Goal: Task Accomplishment & Management: Complete application form

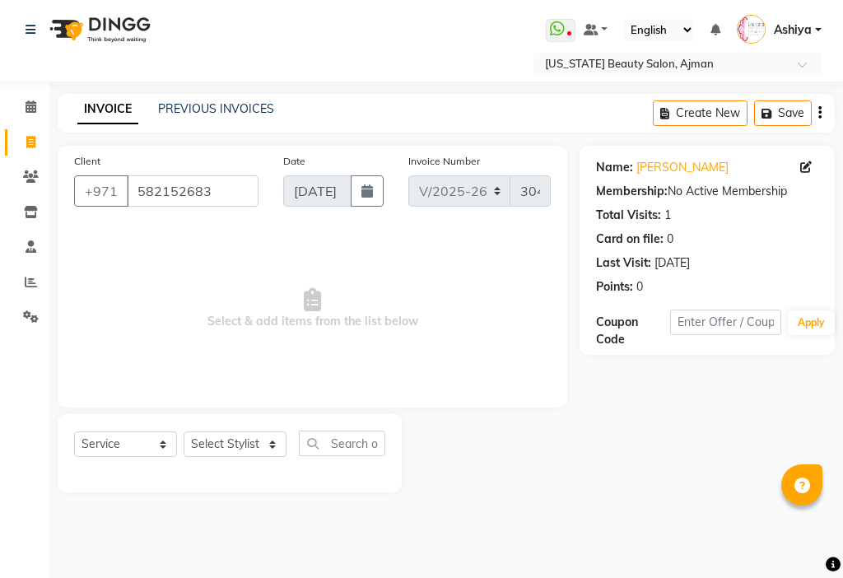
select select "637"
select select "service"
click at [235, 440] on select "Select Stylist [PERSON_NAME] [PERSON_NAME] Ashiya Cashier [PERSON_NAME] [PERSON…" at bounding box center [235, 444] width 103 height 26
select select "9452"
click at [184, 431] on select "Select Stylist [PERSON_NAME] [PERSON_NAME] Ashiya Cashier [PERSON_NAME] [PERSON…" at bounding box center [235, 444] width 103 height 26
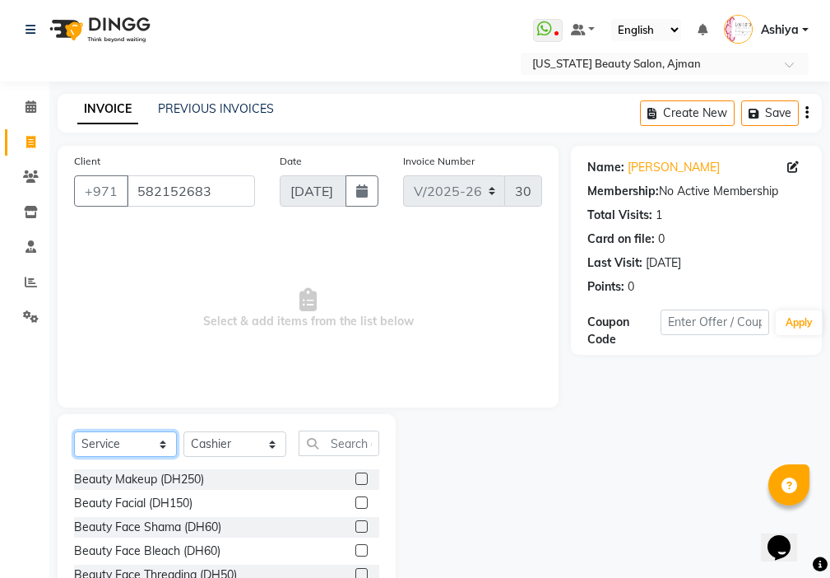
click at [114, 432] on select "Select Service Product Membership Package Voucher Prepaid Gift Card" at bounding box center [125, 444] width 103 height 26
select select "product"
click at [74, 431] on select "Select Service Product Membership Package Voucher Prepaid Gift Card" at bounding box center [125, 444] width 103 height 26
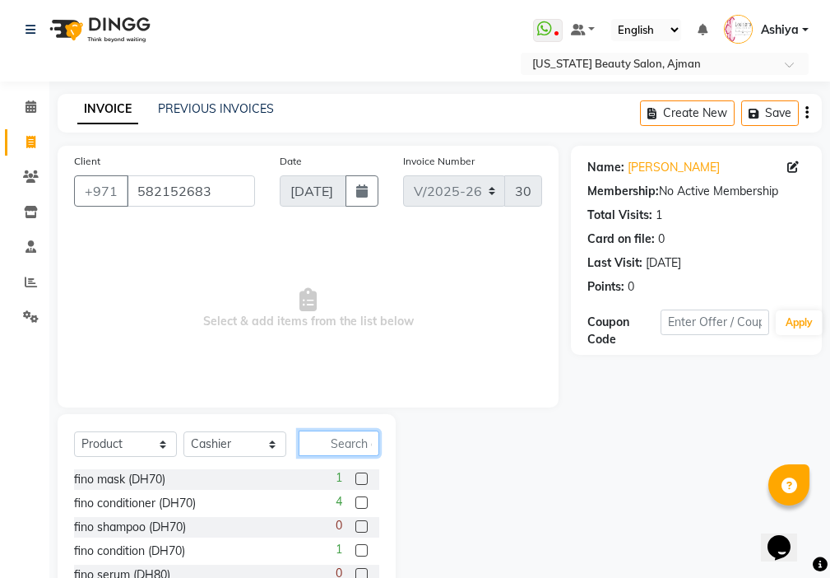
click at [339, 440] on input "text" at bounding box center [339, 443] width 81 height 26
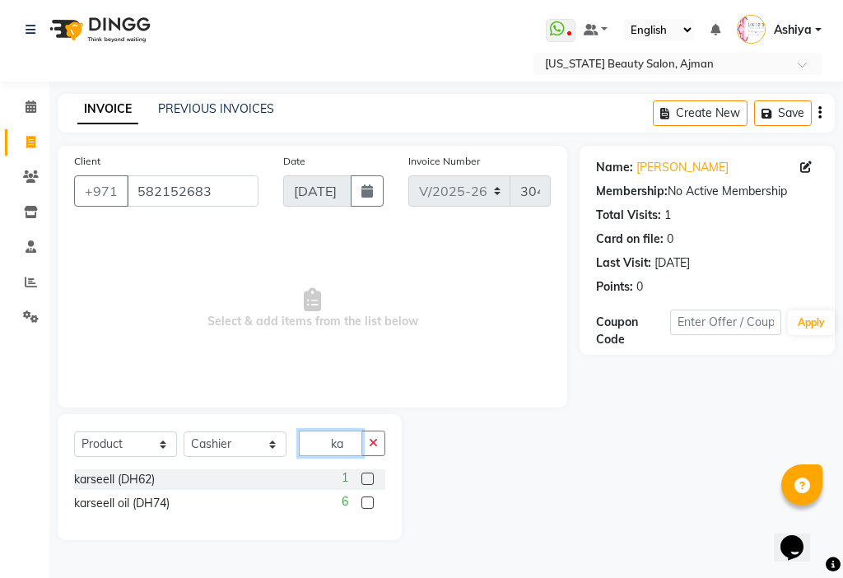
type input "ka"
click at [368, 479] on label at bounding box center [367, 478] width 12 height 12
click at [368, 479] on input "checkbox" at bounding box center [366, 479] width 11 height 11
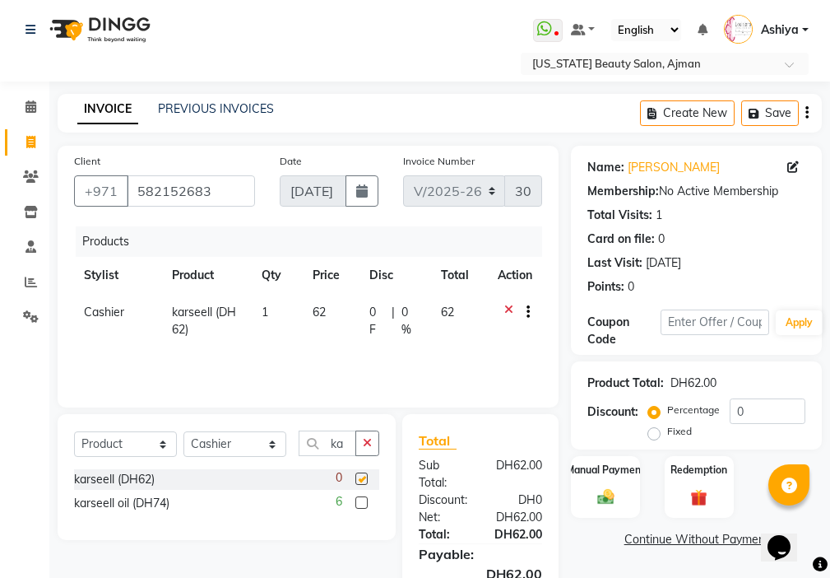
checkbox input "false"
click at [357, 498] on label at bounding box center [362, 502] width 12 height 12
click at [357, 498] on input "checkbox" at bounding box center [361, 503] width 11 height 11
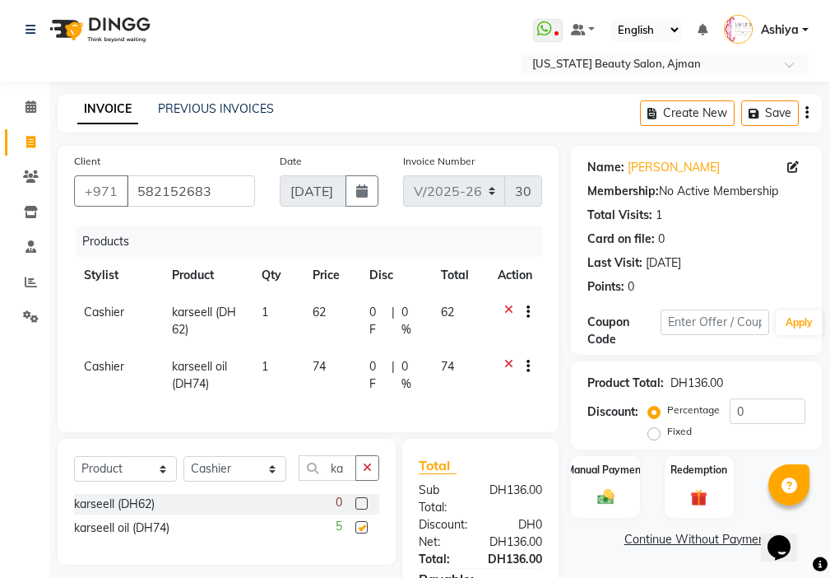
checkbox input "false"
click at [339, 309] on td "62" at bounding box center [331, 321] width 57 height 54
select select "9452"
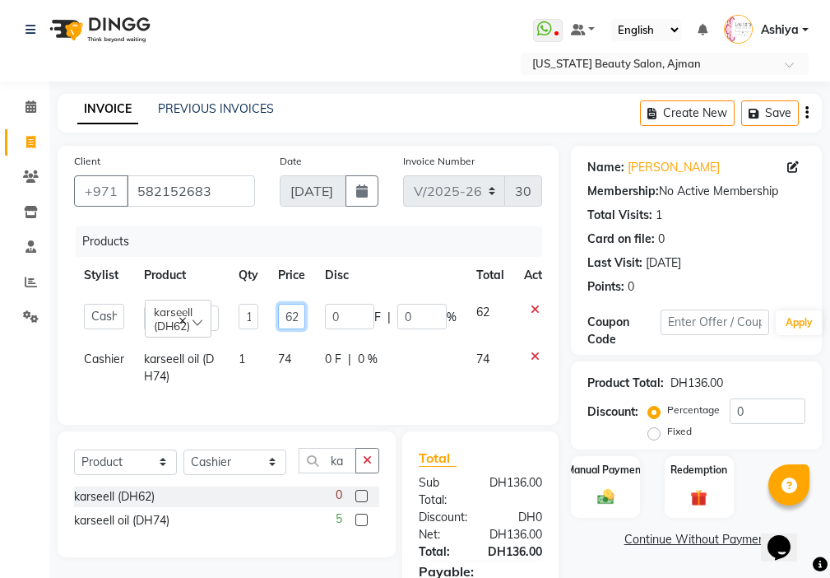
click at [293, 314] on input "62" at bounding box center [291, 317] width 27 height 26
type input "2"
click at [293, 313] on input "2" at bounding box center [291, 317] width 27 height 26
type input "30"
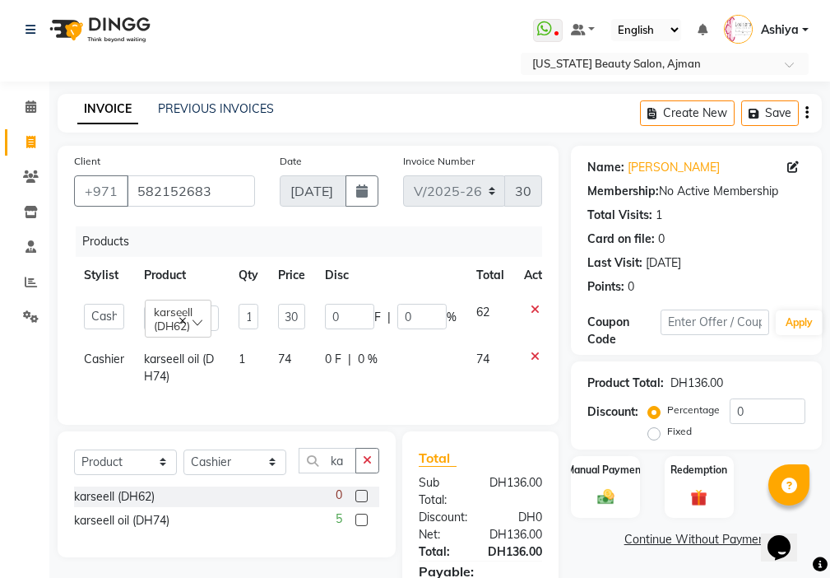
click at [276, 362] on tr "Cashier karseell oil (DH74) 1 74 0 F | 0 % 74" at bounding box center [321, 368] width 495 height 54
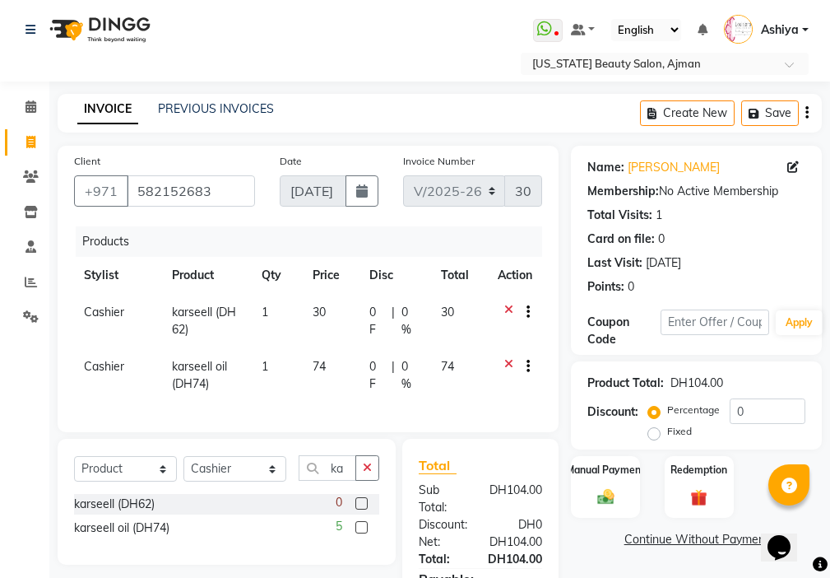
click at [332, 364] on td "74" at bounding box center [331, 375] width 57 height 54
select select "9452"
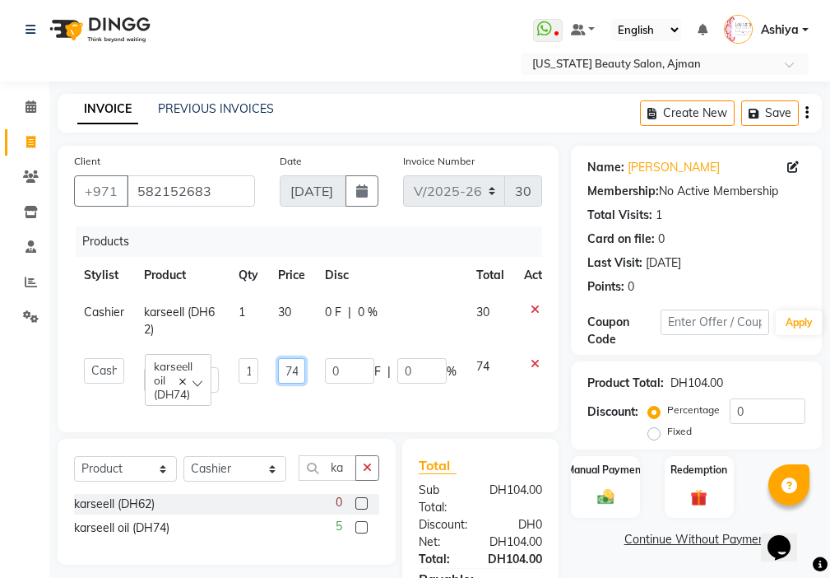
click at [292, 369] on input "74" at bounding box center [291, 371] width 27 height 26
type input "4"
click at [295, 370] on input "4" at bounding box center [291, 371] width 27 height 26
type input "30"
click at [358, 397] on tr "[PERSON_NAME] [PERSON_NAME] Ashiya Cashier [PERSON_NAME] [PERSON_NAME] [PERSON_…" at bounding box center [321, 375] width 495 height 54
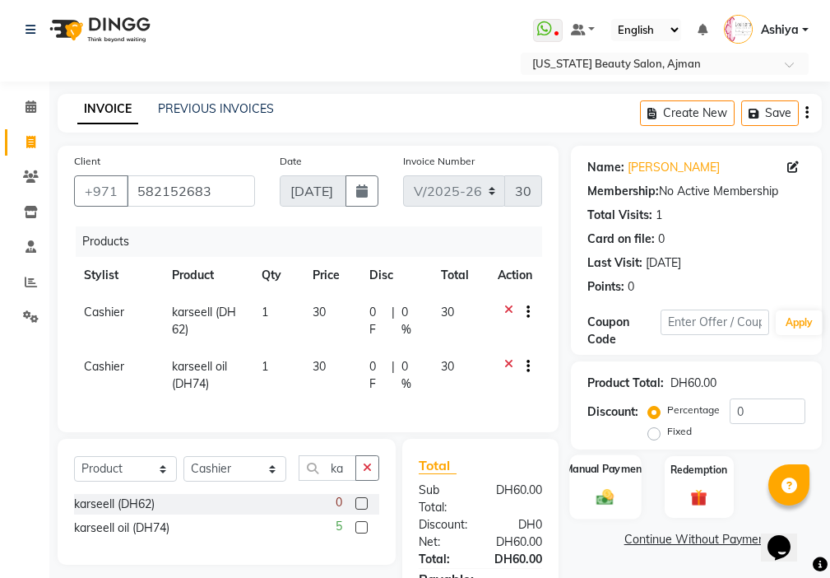
click at [607, 511] on div "Manual Payment" at bounding box center [606, 486] width 72 height 64
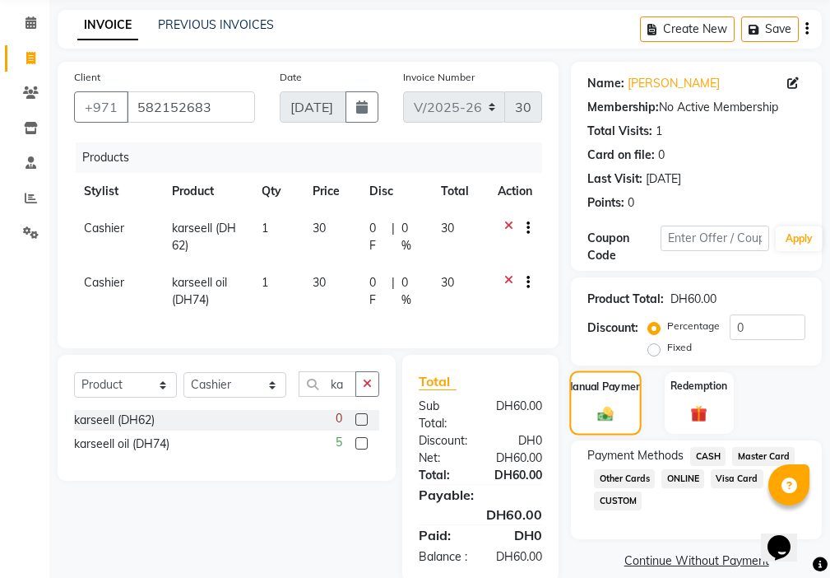
scroll to position [142, 0]
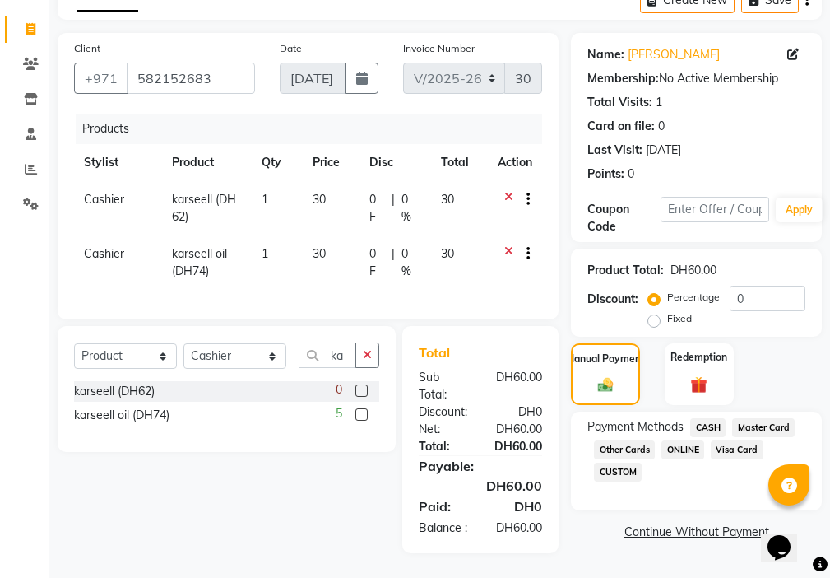
click at [730, 440] on span "Visa Card" at bounding box center [737, 449] width 53 height 19
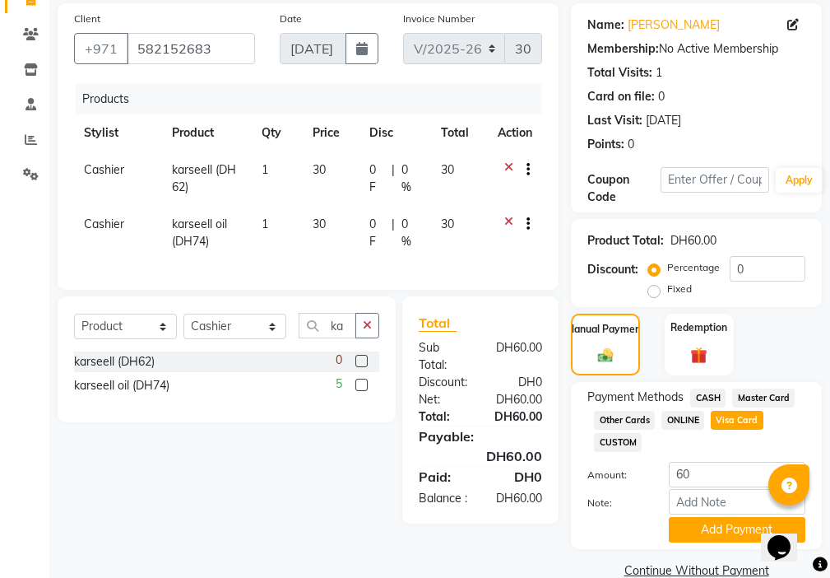
click at [765, 397] on span "Master Card" at bounding box center [764, 397] width 63 height 19
click at [777, 400] on span "Master Card" at bounding box center [764, 397] width 63 height 19
click at [728, 531] on button "Add Payment" at bounding box center [737, 530] width 137 height 26
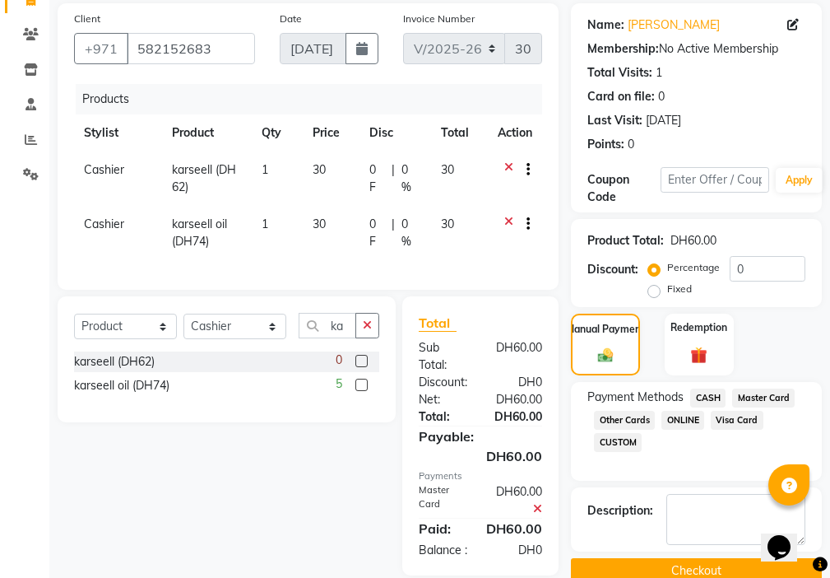
click at [688, 576] on button "Checkout" at bounding box center [696, 571] width 251 height 26
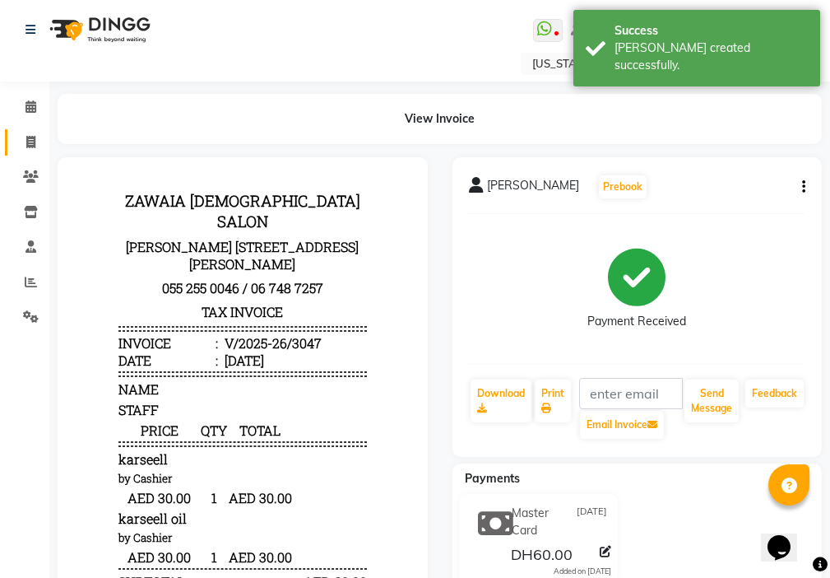
click at [34, 146] on icon at bounding box center [30, 142] width 9 height 12
select select "service"
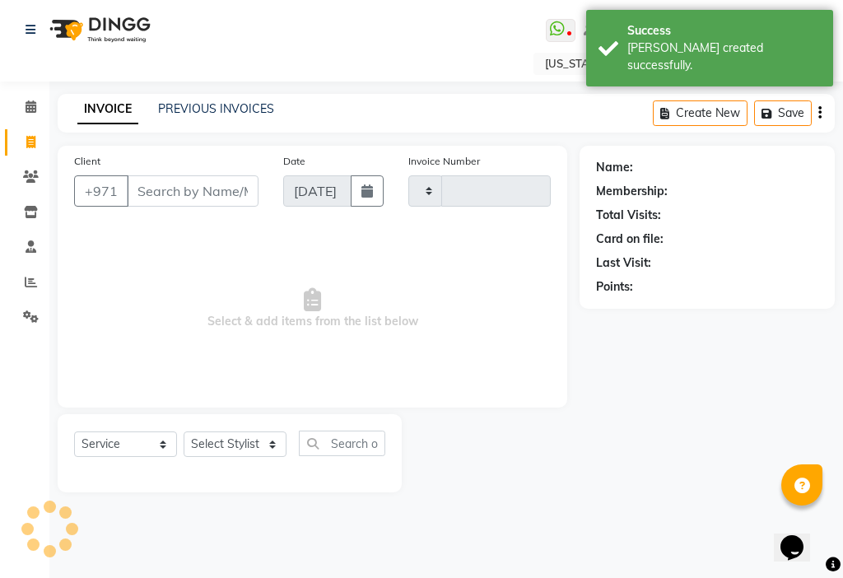
type input "3048"
click at [33, 282] on icon at bounding box center [31, 282] width 12 height 12
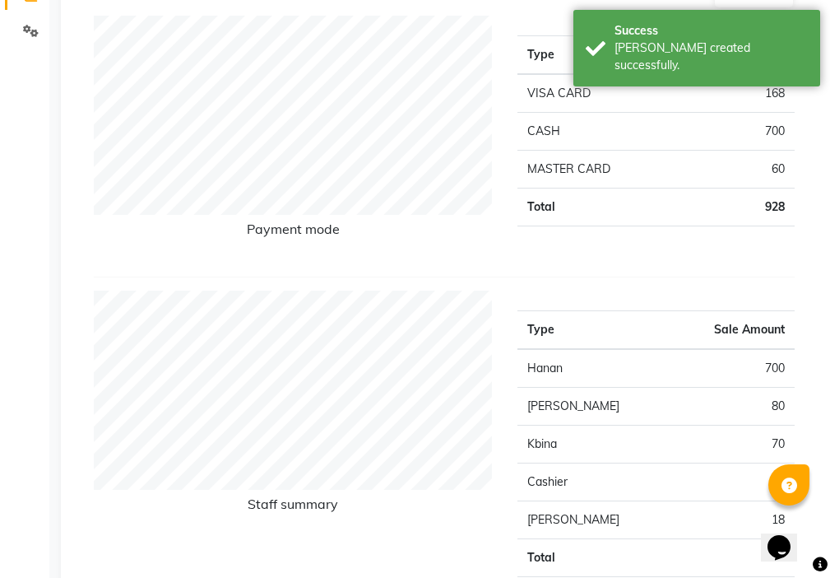
scroll to position [337, 0]
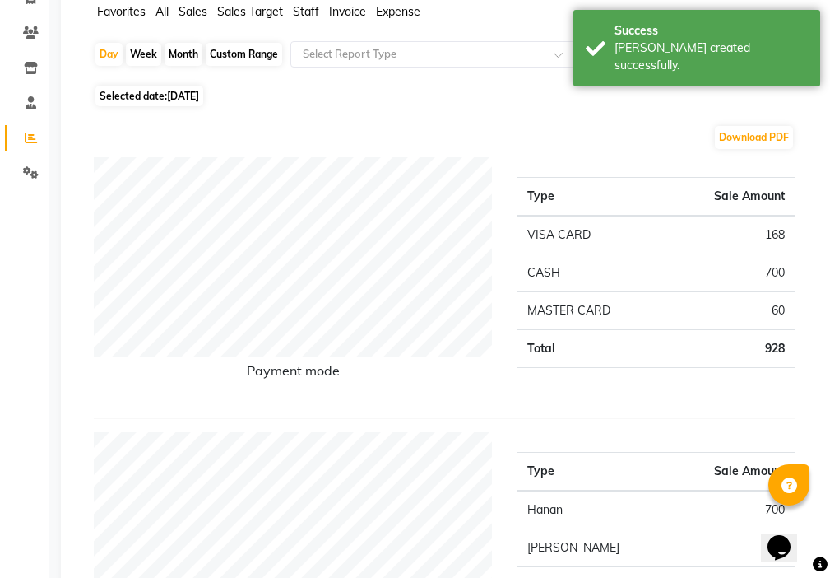
scroll to position [0, 0]
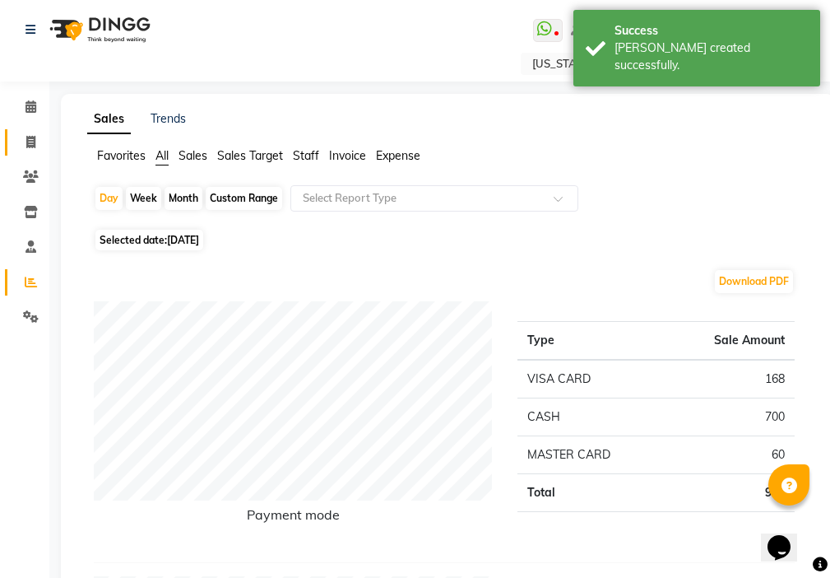
click at [31, 142] on icon at bounding box center [30, 142] width 9 height 12
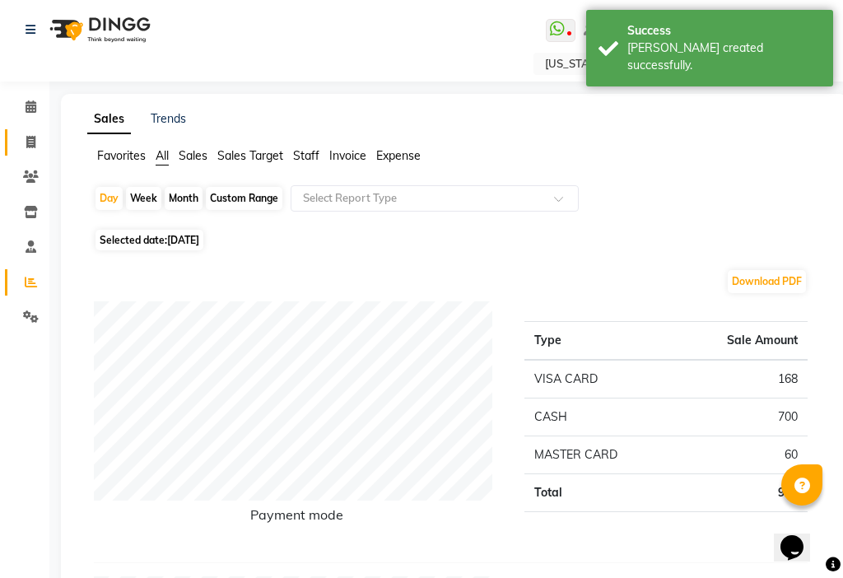
select select "service"
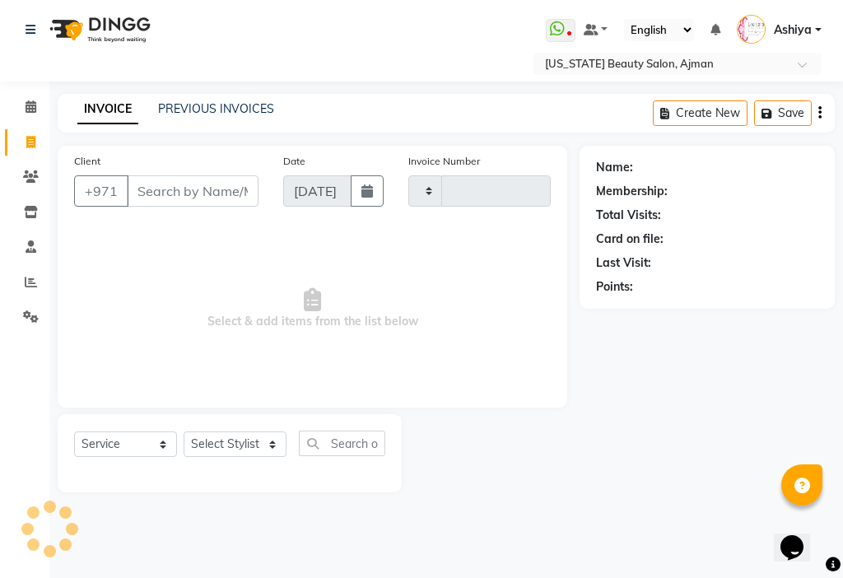
type input "3048"
select select "637"
click at [35, 281] on icon at bounding box center [31, 282] width 12 height 12
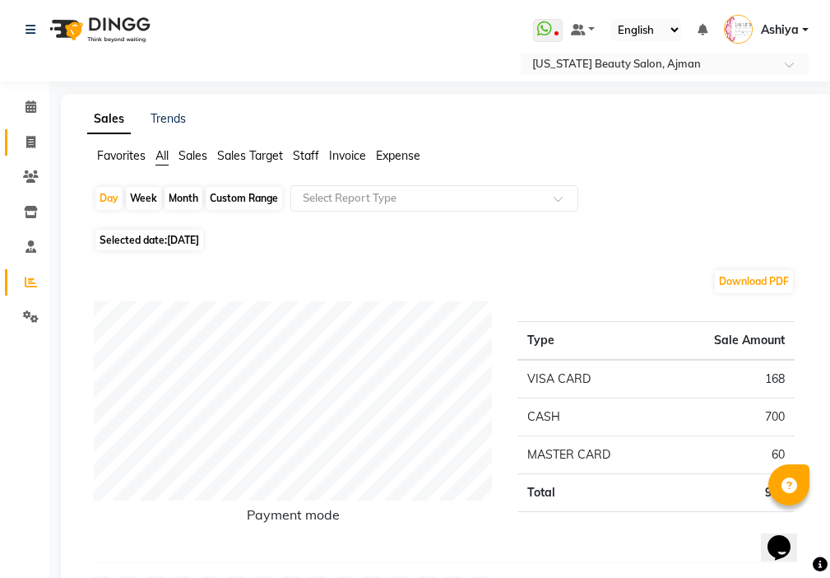
click at [33, 155] on link "Invoice" at bounding box center [25, 142] width 40 height 27
select select "service"
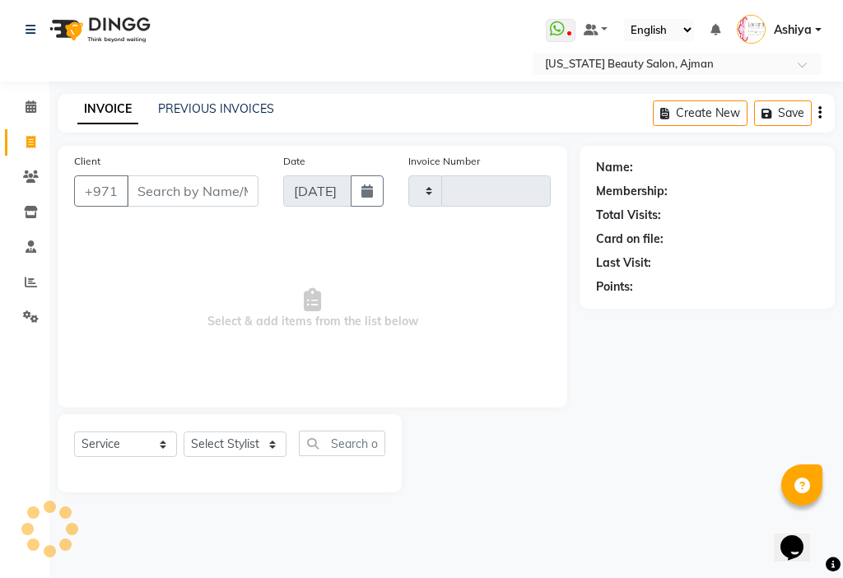
type input "3048"
select select "637"
click at [23, 109] on span at bounding box center [30, 107] width 29 height 19
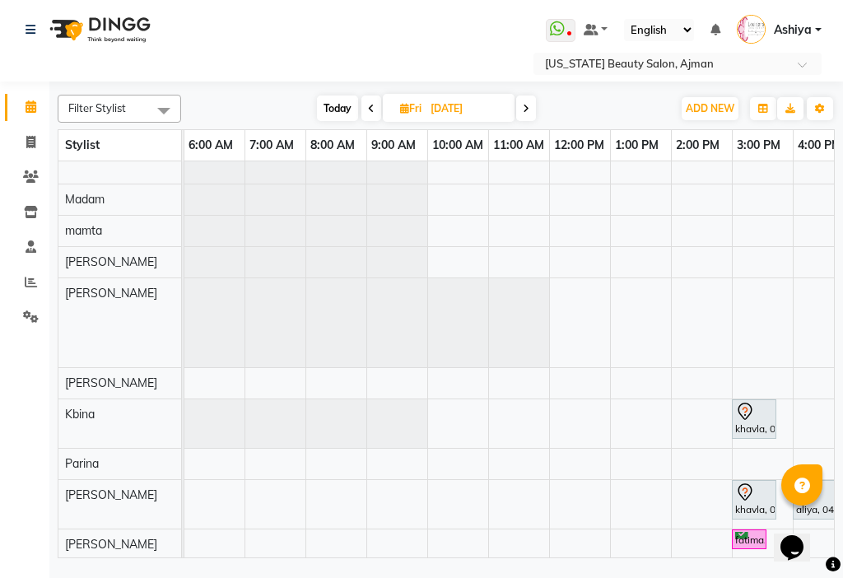
scroll to position [198, 0]
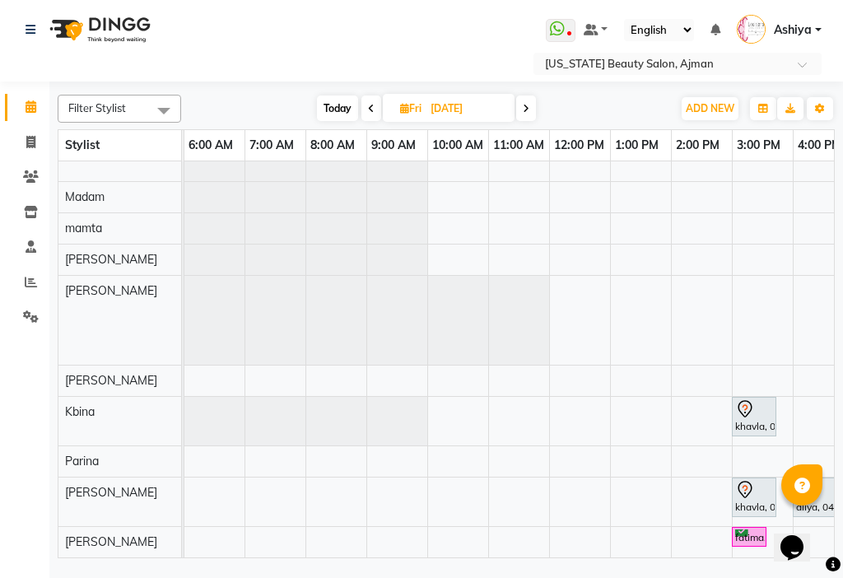
click at [523, 555] on div "fatima, 02:30 PM-03:05 PM, Beauty Makeup khavla, 04:45 PM-05:30 PM, Hair style …" at bounding box center [508, 359] width 649 height 396
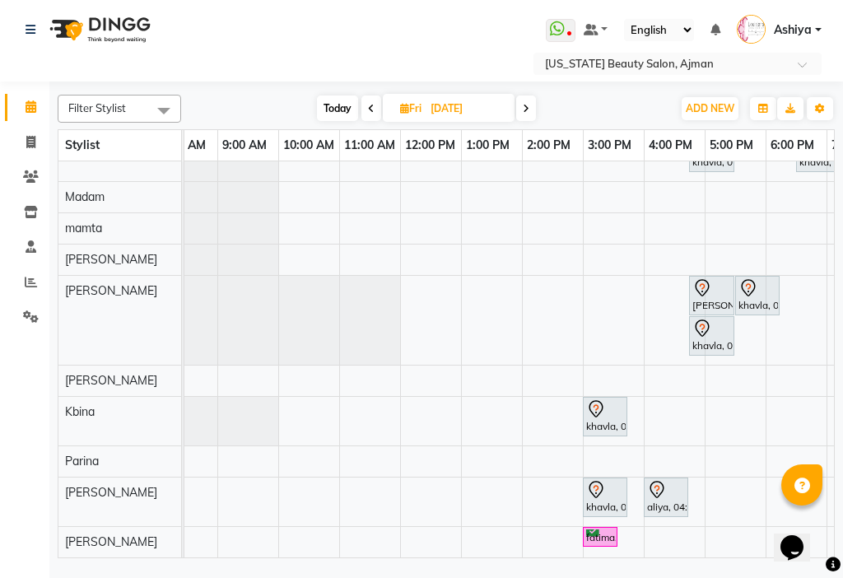
scroll to position [0, 656]
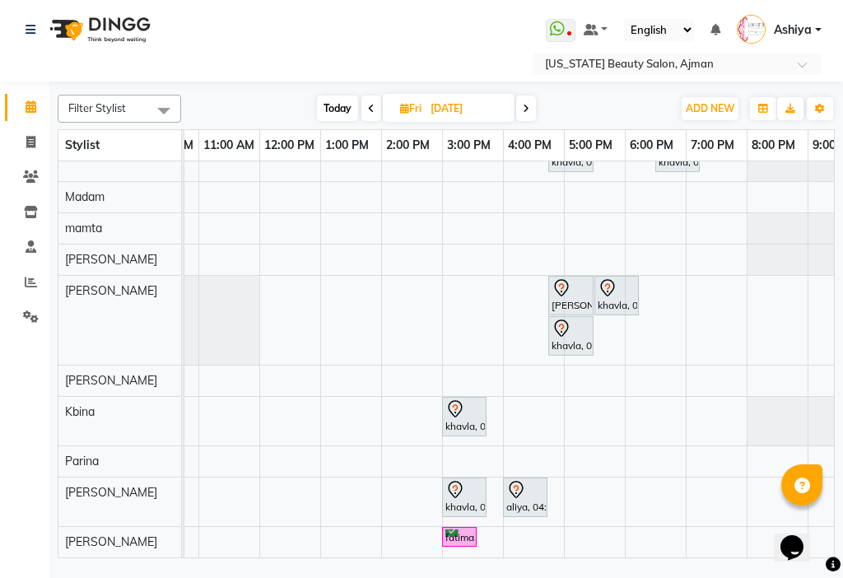
click at [533, 490] on div "aliya, 04:00 PM-04:45 PM, [GEOGRAPHIC_DATA]" at bounding box center [525, 497] width 41 height 35
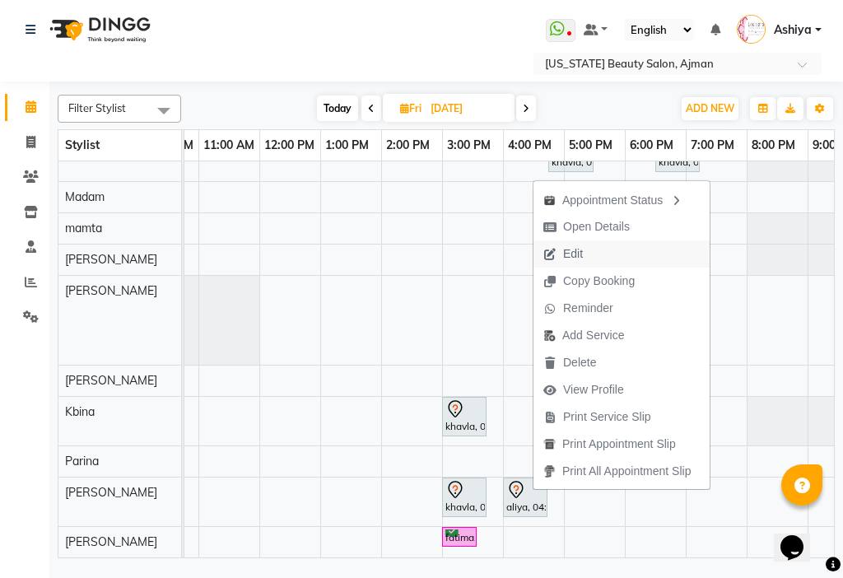
click at [579, 253] on span "Edit" at bounding box center [573, 253] width 20 height 17
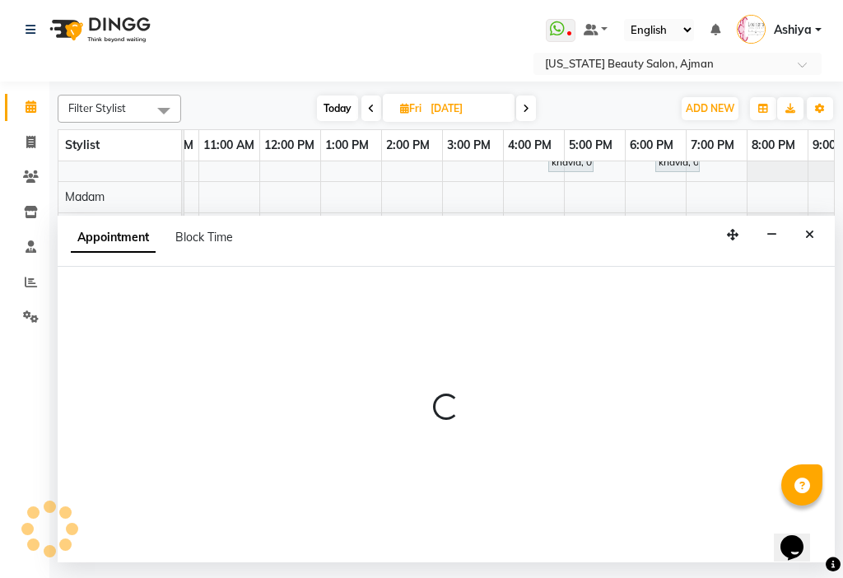
select select "tentative"
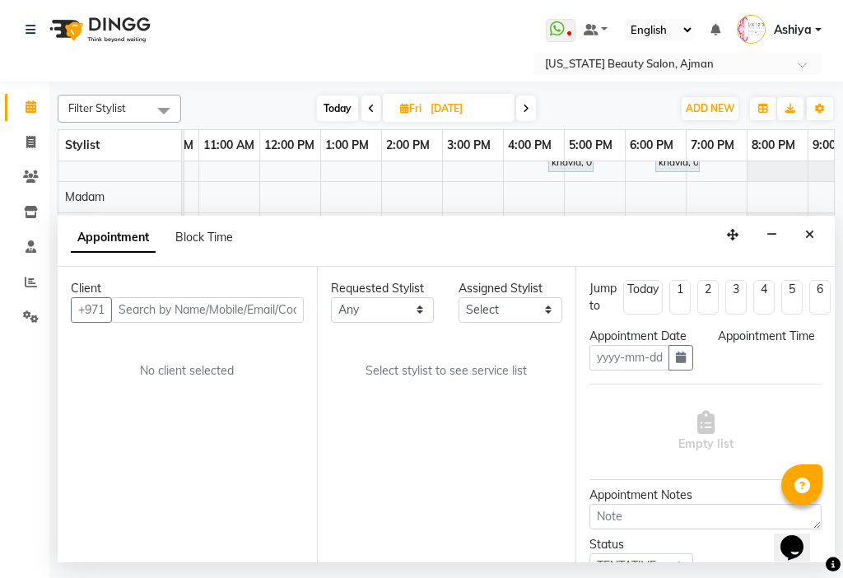
type input "[DATE]"
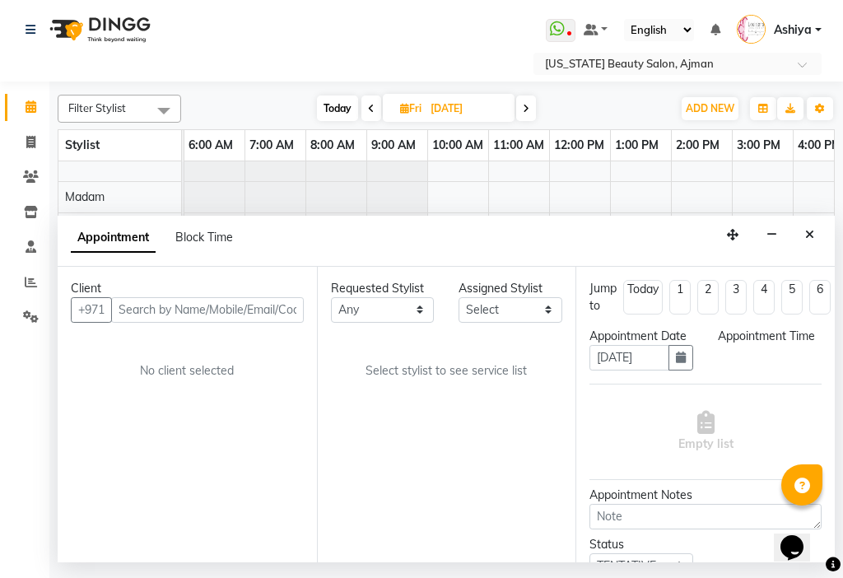
select select "240"
select select "53044"
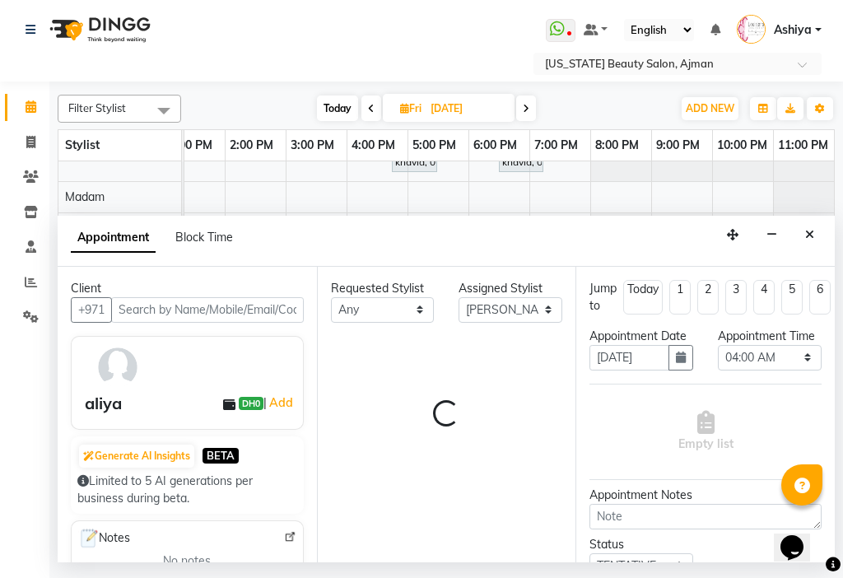
select select "671"
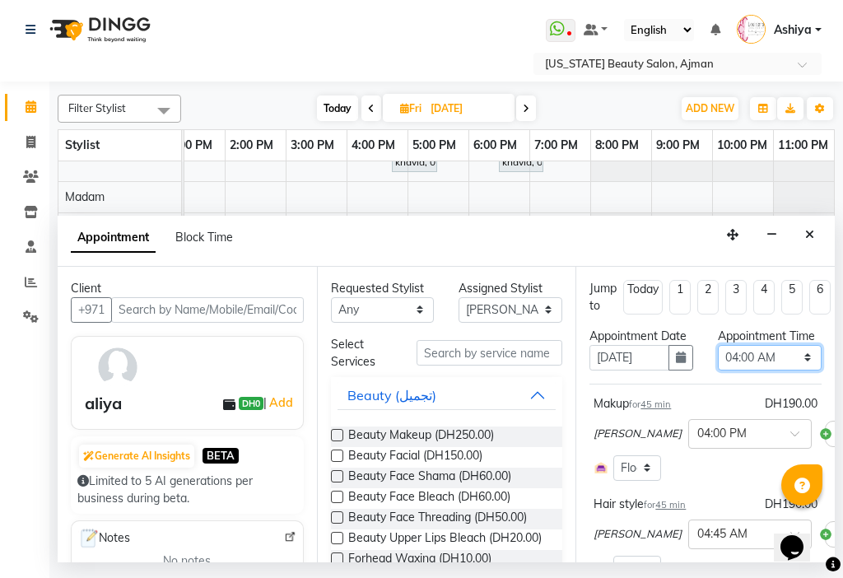
click at [732, 370] on select "Select 12:00 AM 12:15 AM 12:30 AM 12:45 AM 01:00 AM 01:15 AM 01:30 AM 01:45 AM …" at bounding box center [770, 358] width 104 height 26
select select "180"
click at [718, 361] on select "Select 12:00 AM 12:15 AM 12:30 AM 12:45 AM 01:00 AM 01:15 AM 01:30 AM 01:45 AM …" at bounding box center [770, 358] width 104 height 26
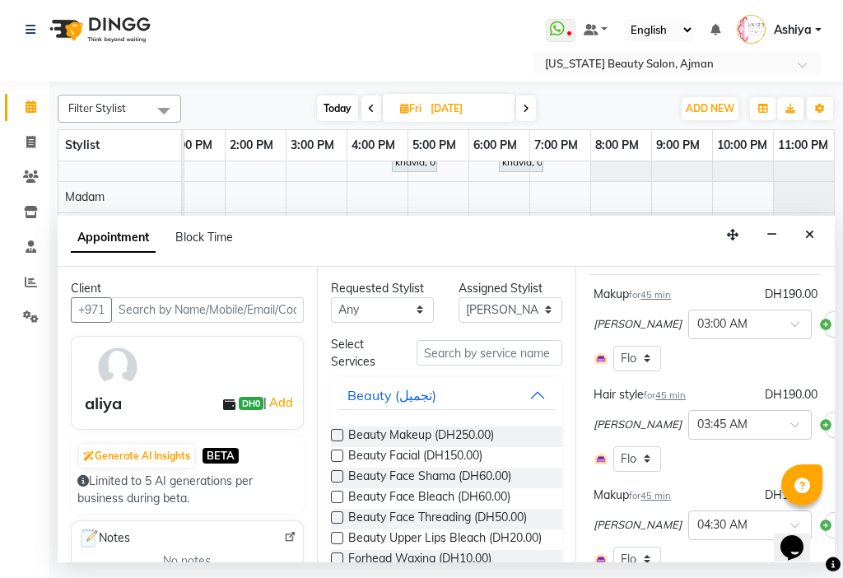
scroll to position [121, 0]
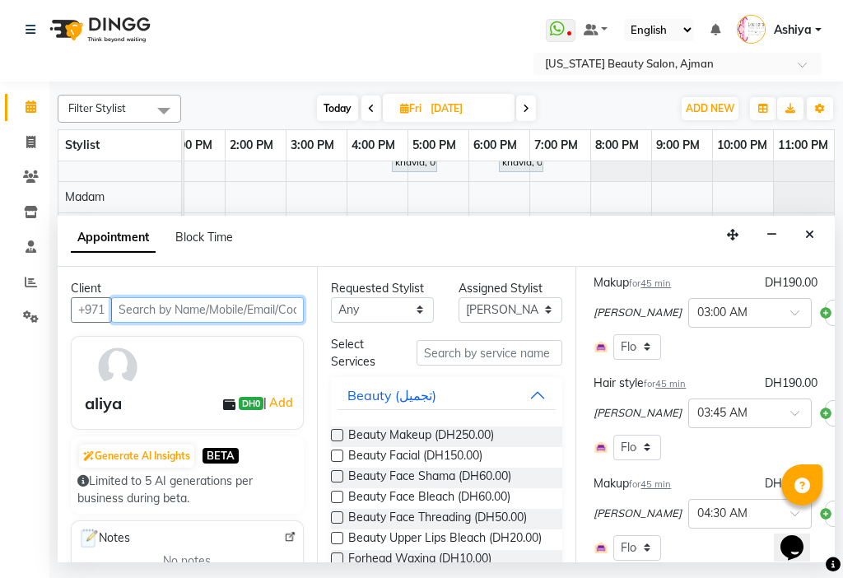
click at [214, 315] on input "text" at bounding box center [207, 310] width 193 height 26
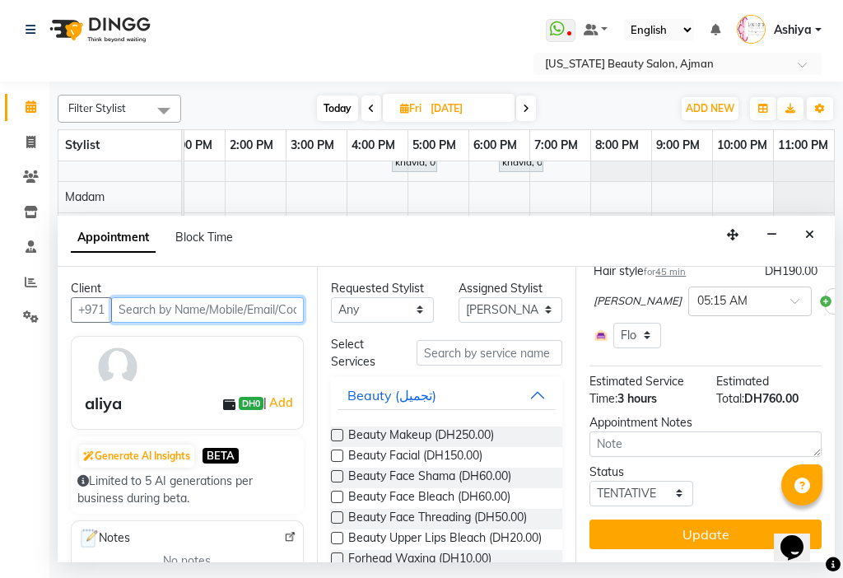
scroll to position [463, 0]
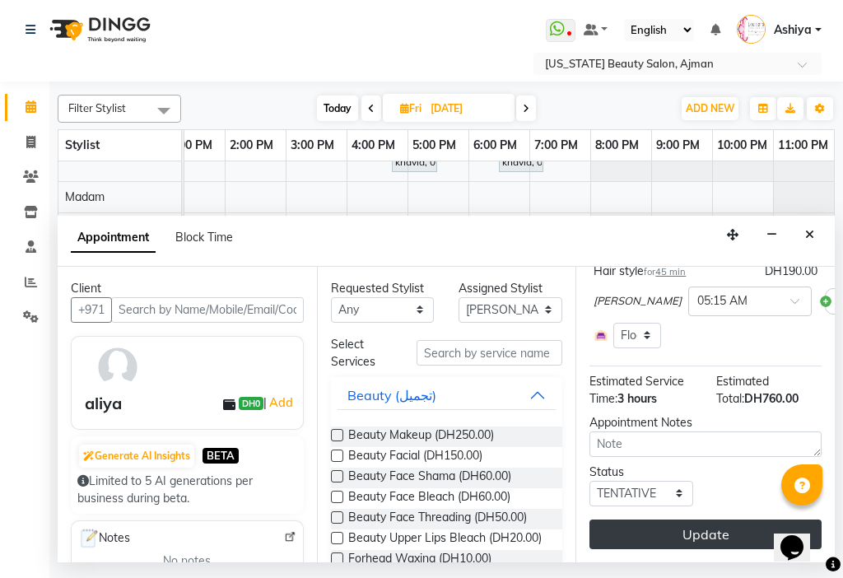
click at [672, 519] on button "Update" at bounding box center [705, 534] width 232 height 30
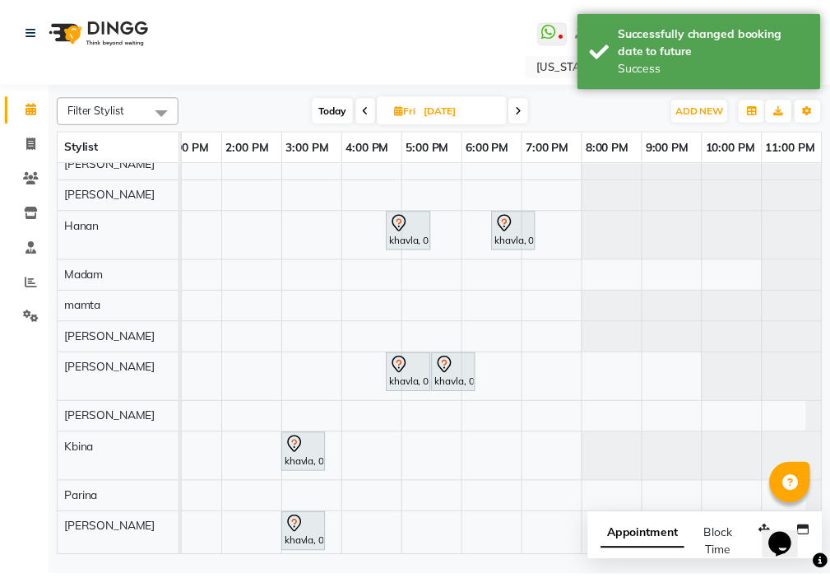
scroll to position [157, 0]
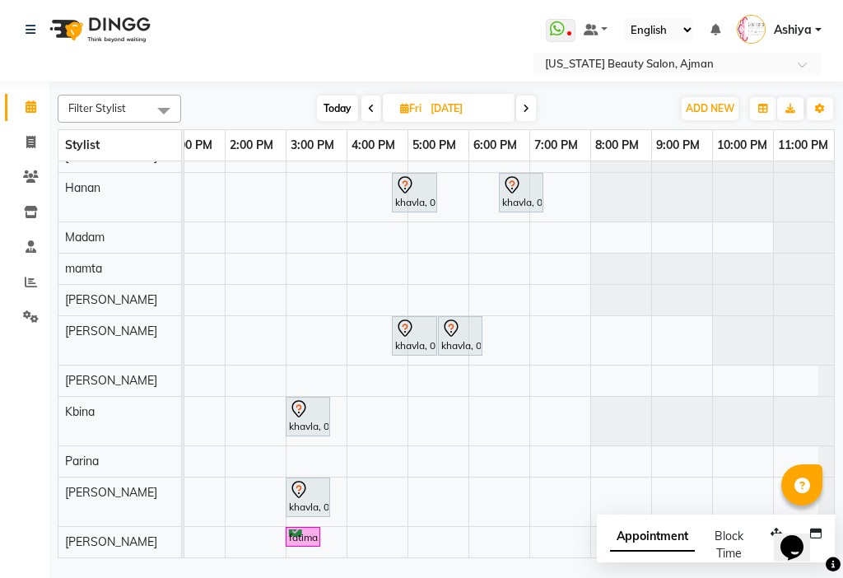
drag, startPoint x: 828, startPoint y: 394, endPoint x: 37, endPoint y: 2, distance: 882.7
click at [676, 540] on span "Appointment" at bounding box center [652, 537] width 85 height 30
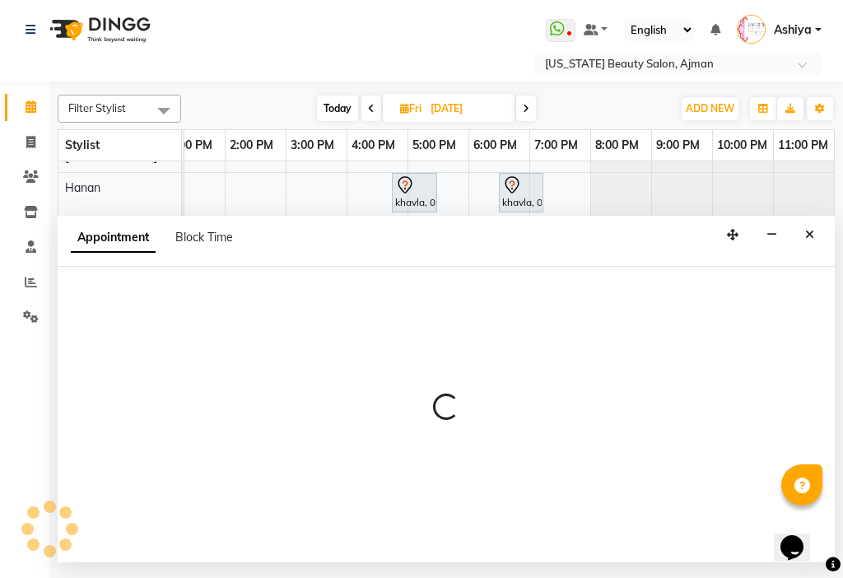
select select "tentative"
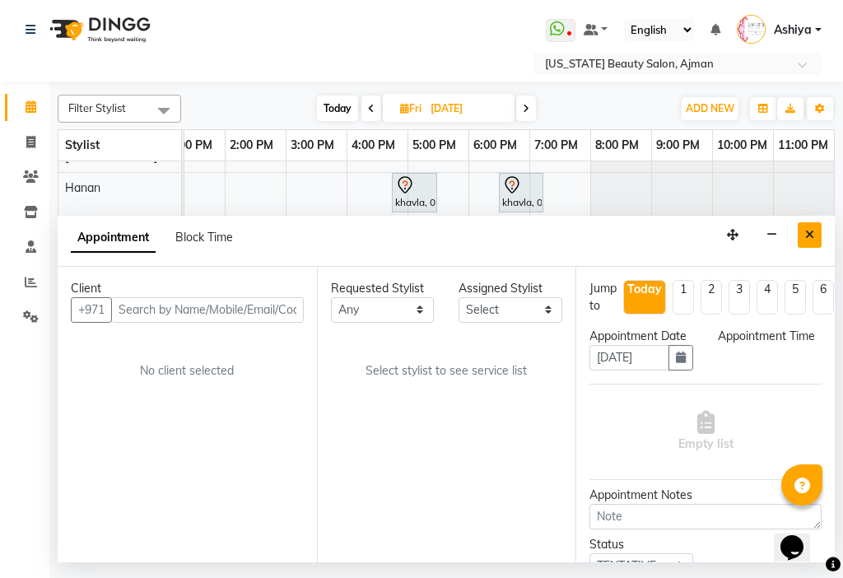
click at [806, 241] on button "Close" at bounding box center [810, 235] width 24 height 26
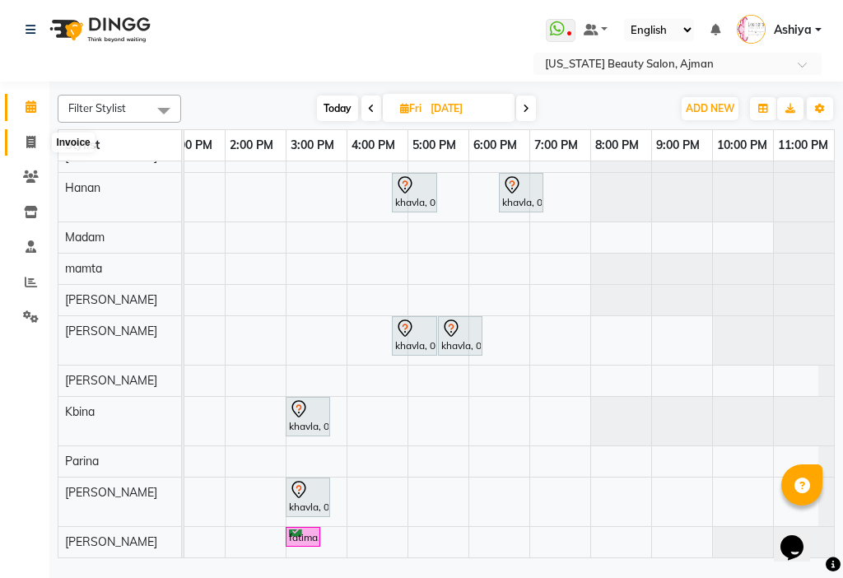
click at [36, 147] on span at bounding box center [30, 142] width 29 height 19
select select "service"
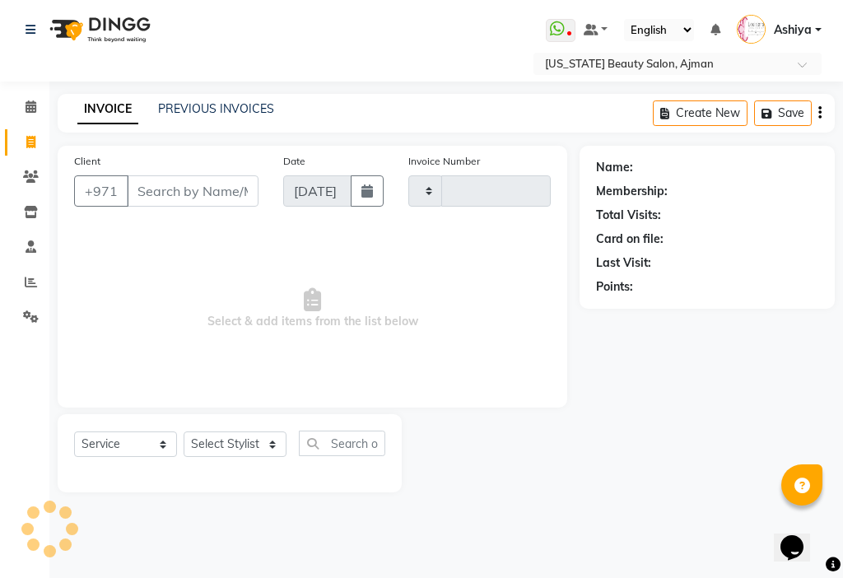
type input "3048"
select select "637"
click at [17, 289] on span at bounding box center [30, 282] width 29 height 19
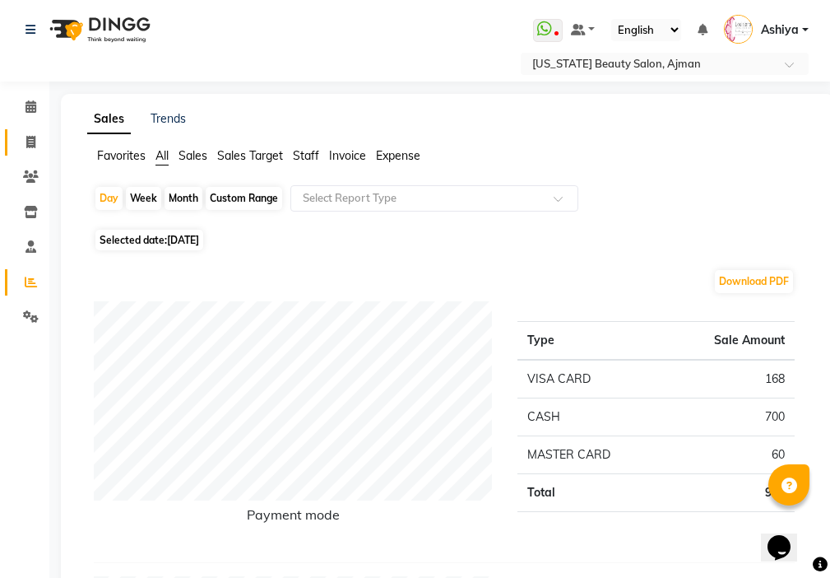
click at [20, 151] on span at bounding box center [30, 142] width 29 height 19
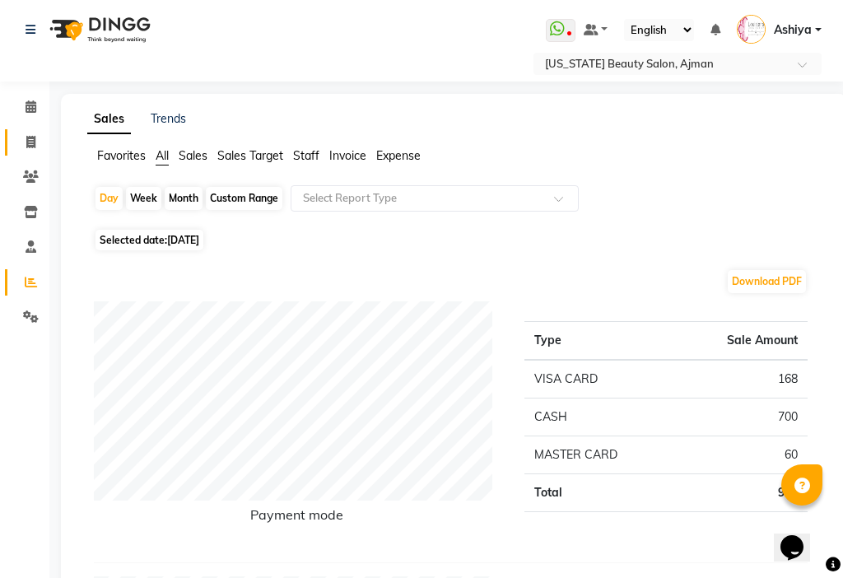
select select "service"
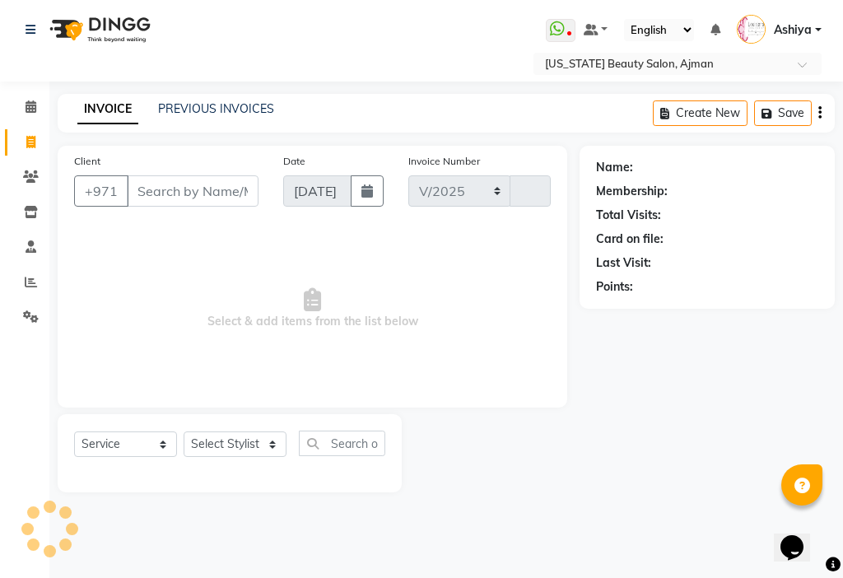
select select "637"
type input "3048"
click at [220, 443] on select "Select Stylist" at bounding box center [235, 444] width 103 height 26
select select "68424"
click at [184, 431] on select "Select Stylist [PERSON_NAME] [PERSON_NAME] Ashiya Cashier [PERSON_NAME] [PERSON…" at bounding box center [235, 444] width 103 height 26
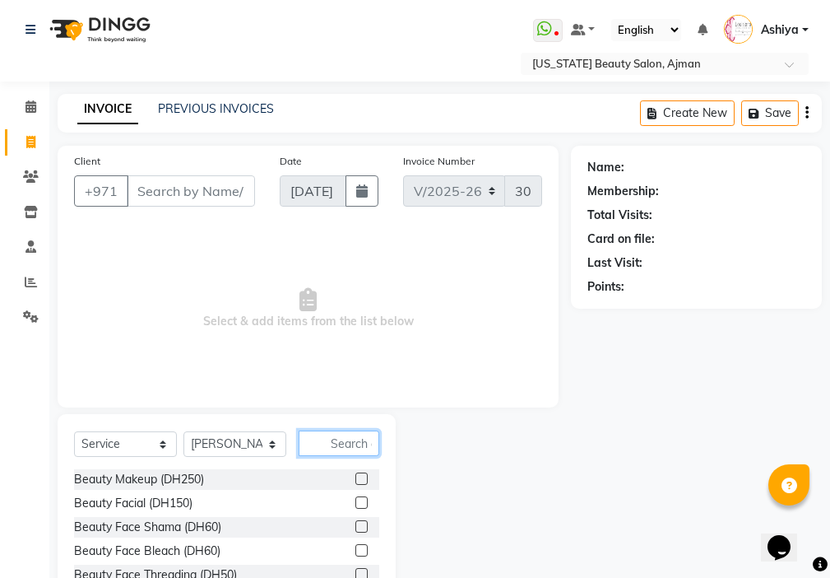
click at [369, 441] on input "text" at bounding box center [339, 443] width 81 height 26
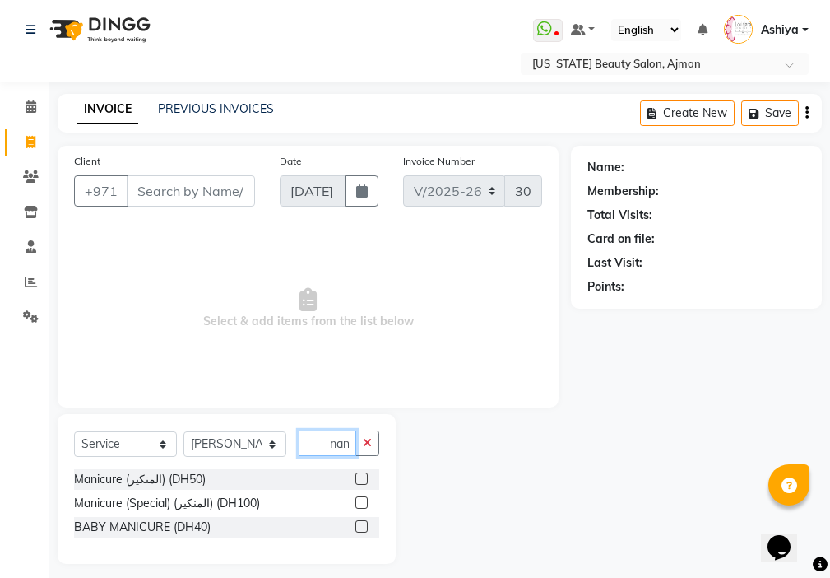
scroll to position [0, 7]
type input "mani"
click at [360, 472] on label at bounding box center [362, 478] width 12 height 12
click at [360, 474] on input "checkbox" at bounding box center [361, 479] width 11 height 11
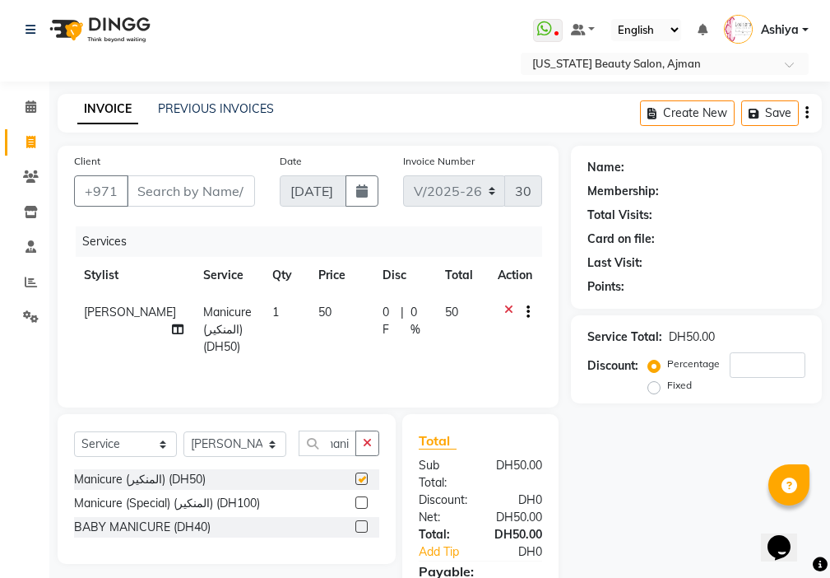
scroll to position [0, 0]
checkbox input "false"
click at [235, 444] on select "Select Stylist [PERSON_NAME] [PERSON_NAME] Ashiya Cashier [PERSON_NAME] [PERSON…" at bounding box center [235, 444] width 103 height 26
select select "89320"
click at [184, 431] on select "Select Stylist [PERSON_NAME] [PERSON_NAME] Ashiya Cashier [PERSON_NAME] [PERSON…" at bounding box center [235, 444] width 103 height 26
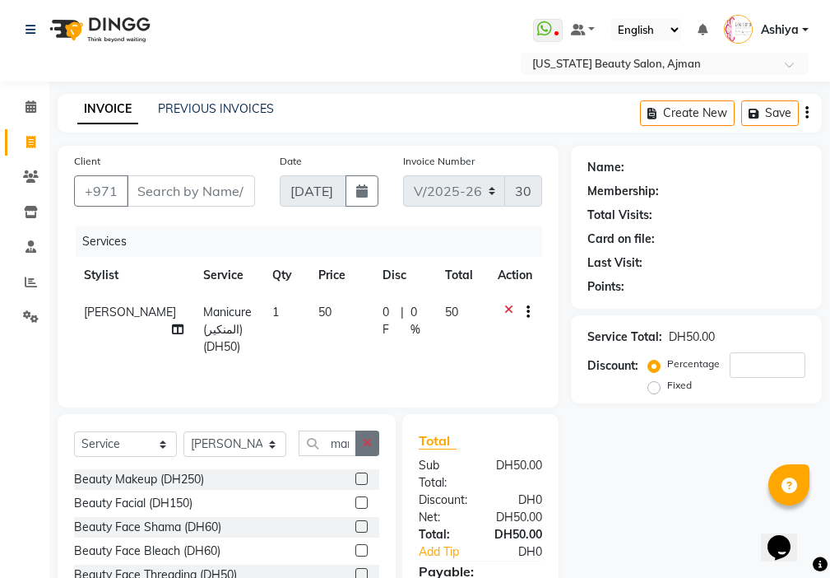
click at [363, 446] on icon "button" at bounding box center [367, 443] width 9 height 12
click at [216, 435] on select "Select Stylist [PERSON_NAME] [PERSON_NAME] Ashiya Cashier [PERSON_NAME] [PERSON…" at bounding box center [235, 444] width 103 height 26
select select "89321"
click at [184, 431] on select "Select Stylist [PERSON_NAME] [PERSON_NAME] Ashiya Cashier [PERSON_NAME] [PERSON…" at bounding box center [235, 444] width 103 height 26
click at [360, 441] on input "text" at bounding box center [339, 443] width 81 height 26
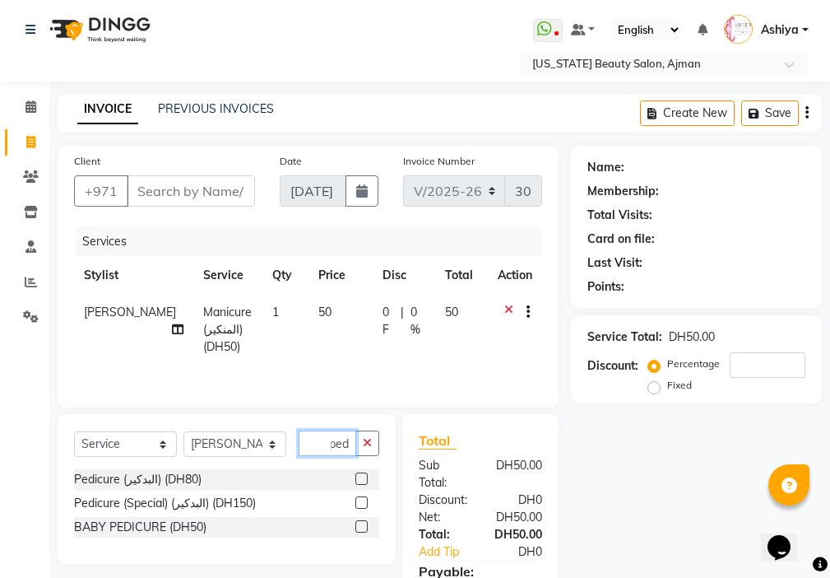
scroll to position [0, 1]
type input "ped"
click at [363, 479] on label at bounding box center [362, 478] width 12 height 12
click at [363, 479] on input "checkbox" at bounding box center [361, 479] width 11 height 11
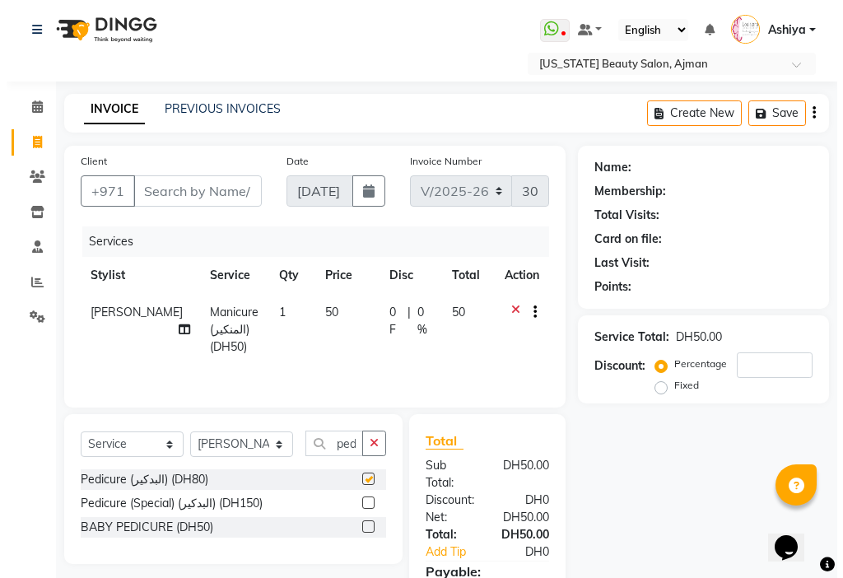
scroll to position [0, 0]
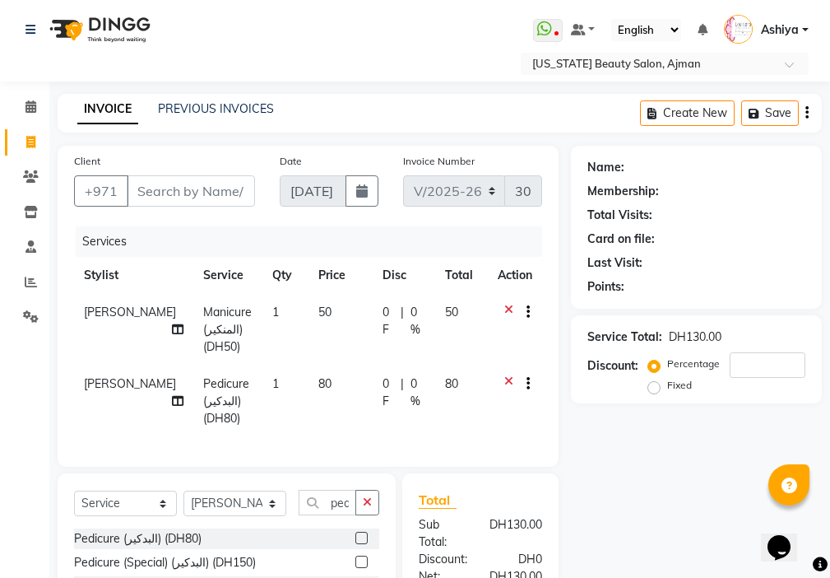
checkbox input "false"
click at [98, 317] on span "[PERSON_NAME]" at bounding box center [130, 312] width 92 height 15
select select "68424"
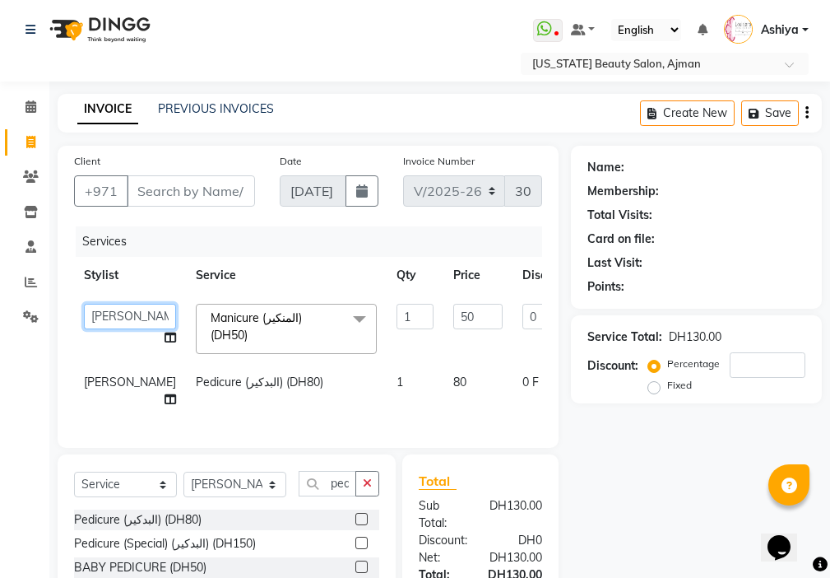
click at [100, 314] on select "[PERSON_NAME] [PERSON_NAME] Ashiya Cashier [PERSON_NAME] [PERSON_NAME] [PERSON_…" at bounding box center [130, 317] width 92 height 26
select select "48085"
click at [184, 188] on input "Client" at bounding box center [191, 190] width 128 height 31
type input "5"
type input "0"
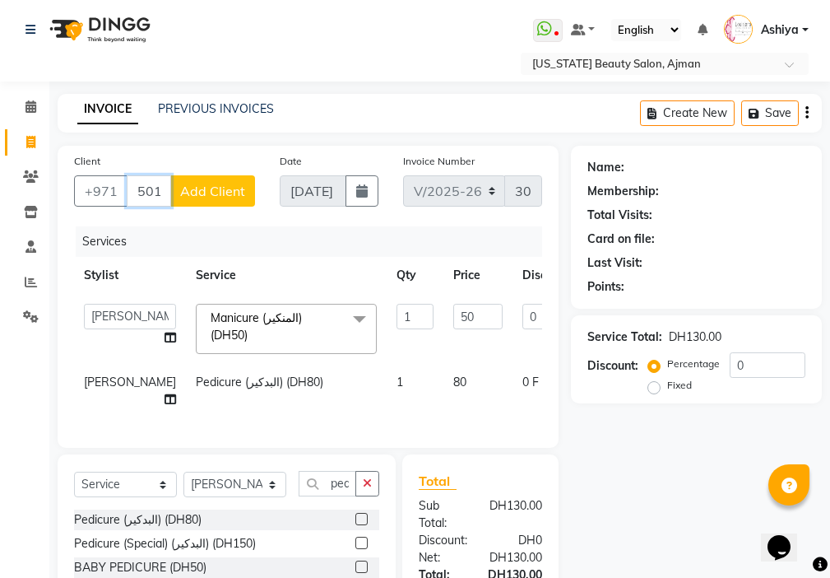
type input "501636026"
click at [221, 195] on span "Add Client" at bounding box center [212, 191] width 65 height 16
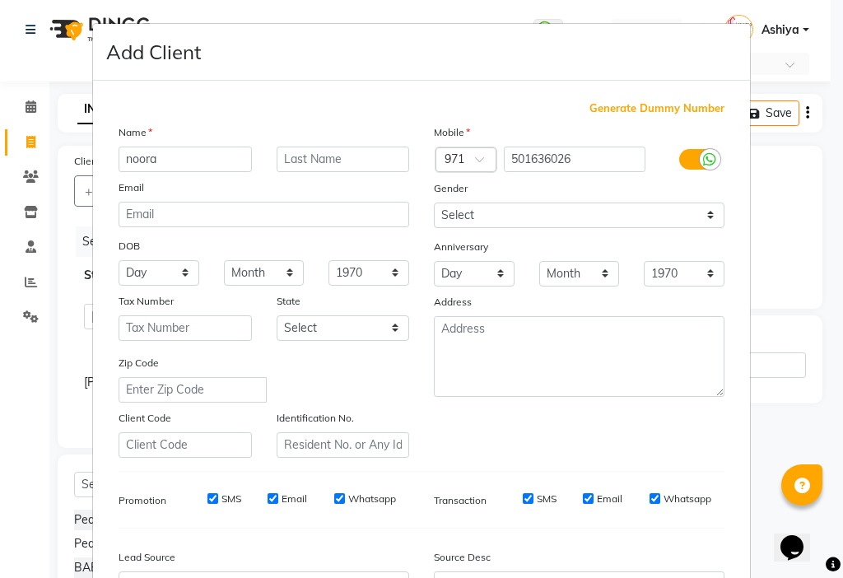
type input "noora"
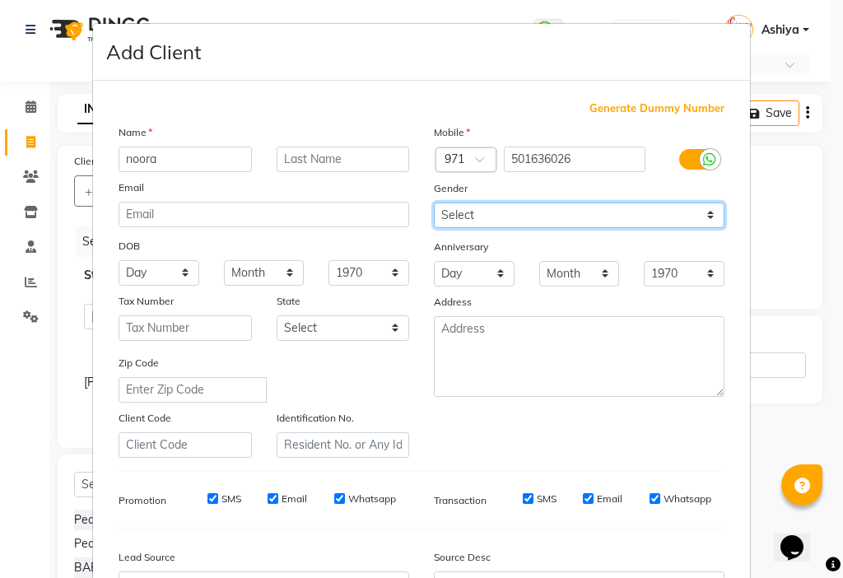
click at [463, 216] on select "Select [DEMOGRAPHIC_DATA] [DEMOGRAPHIC_DATA] Other Prefer Not To Say" at bounding box center [579, 215] width 291 height 26
select select "[DEMOGRAPHIC_DATA]"
click at [434, 202] on select "Select [DEMOGRAPHIC_DATA] [DEMOGRAPHIC_DATA] Other Prefer Not To Say" at bounding box center [579, 215] width 291 height 26
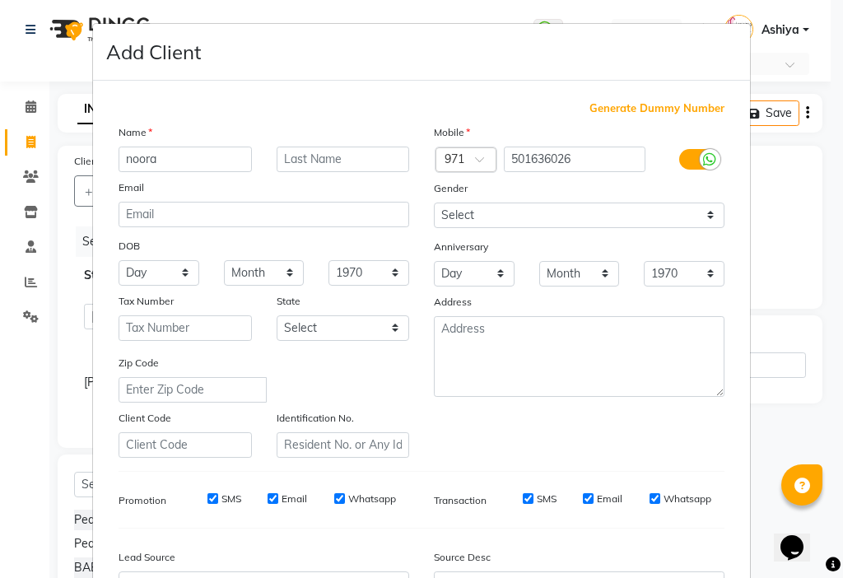
click at [223, 492] on label "SMS" at bounding box center [231, 498] width 20 height 15
click at [218, 493] on input "SMS" at bounding box center [212, 498] width 11 height 11
checkbox input "false"
click at [271, 495] on input "Email" at bounding box center [272, 498] width 11 height 11
checkbox input "false"
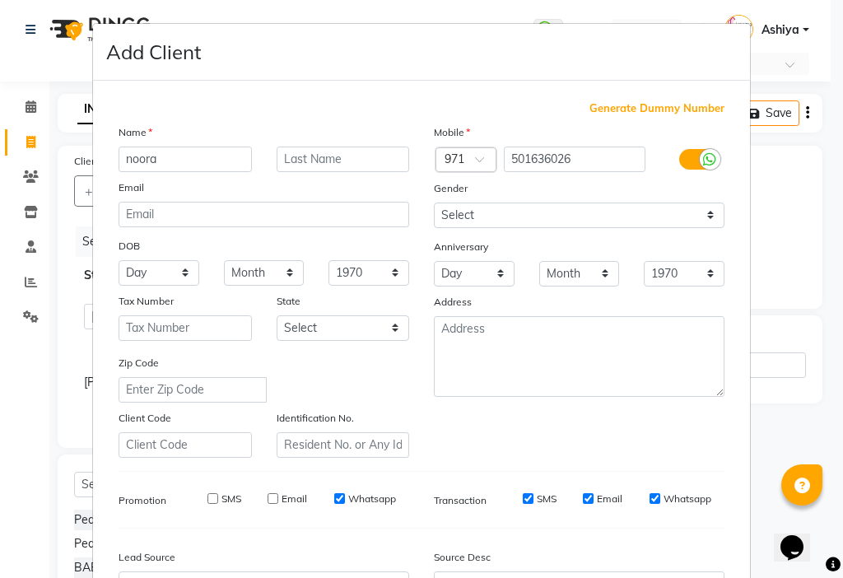
click at [523, 498] on input "SMS" at bounding box center [528, 498] width 11 height 11
checkbox input "false"
click at [583, 498] on input "Email" at bounding box center [588, 498] width 11 height 11
checkbox input "false"
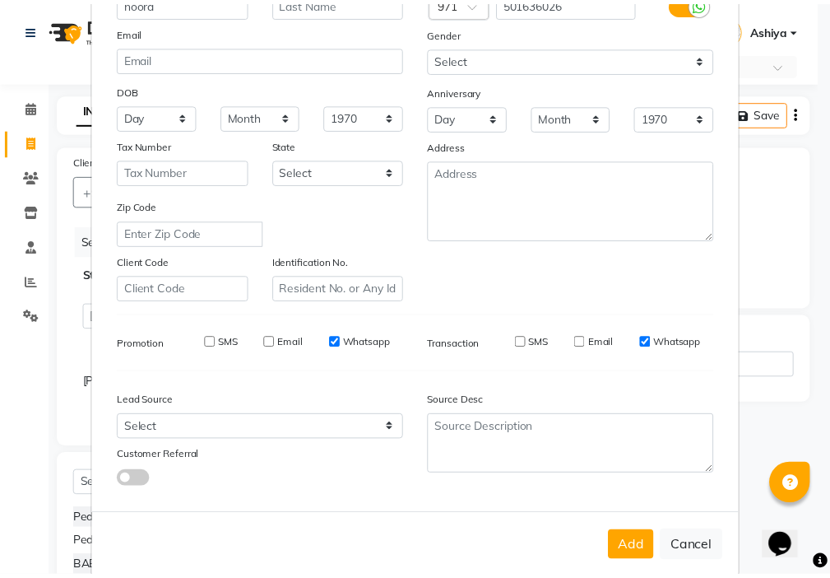
scroll to position [182, 0]
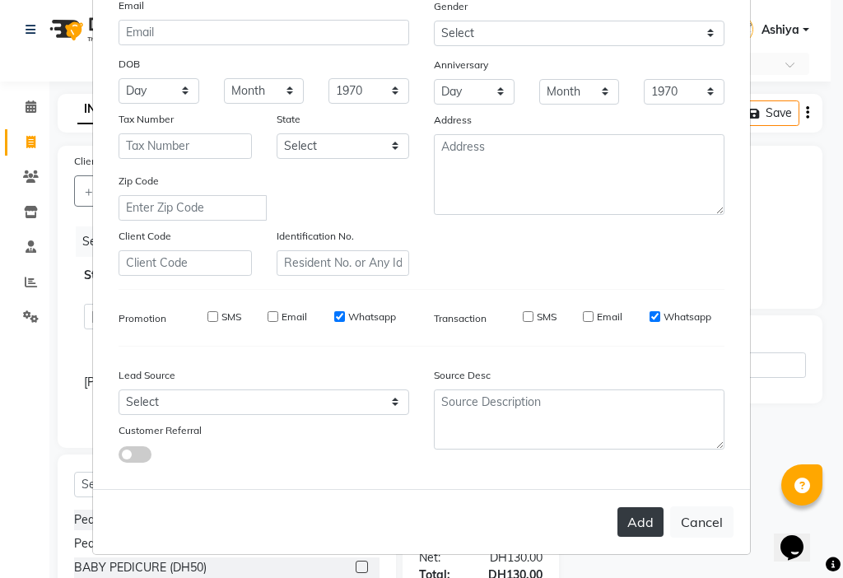
click at [629, 526] on button "Add" at bounding box center [640, 522] width 46 height 30
select select
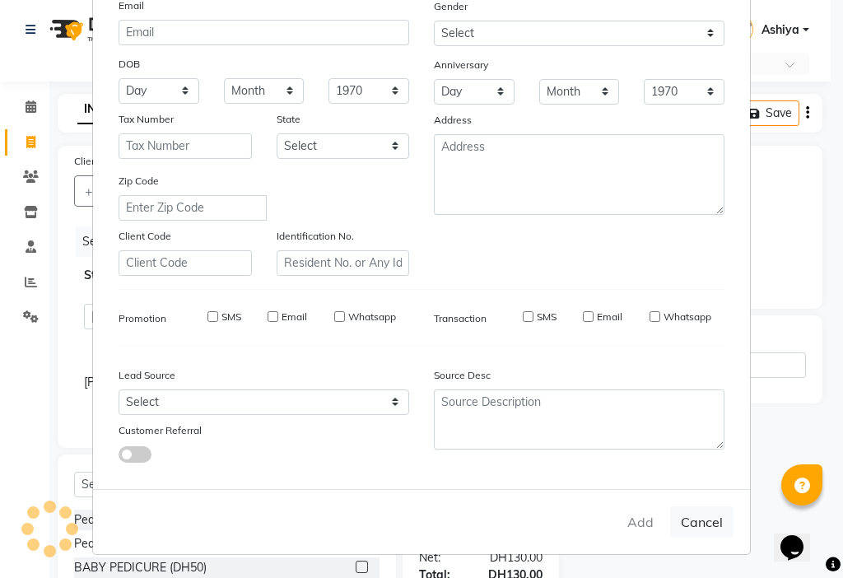
select select
checkbox input "false"
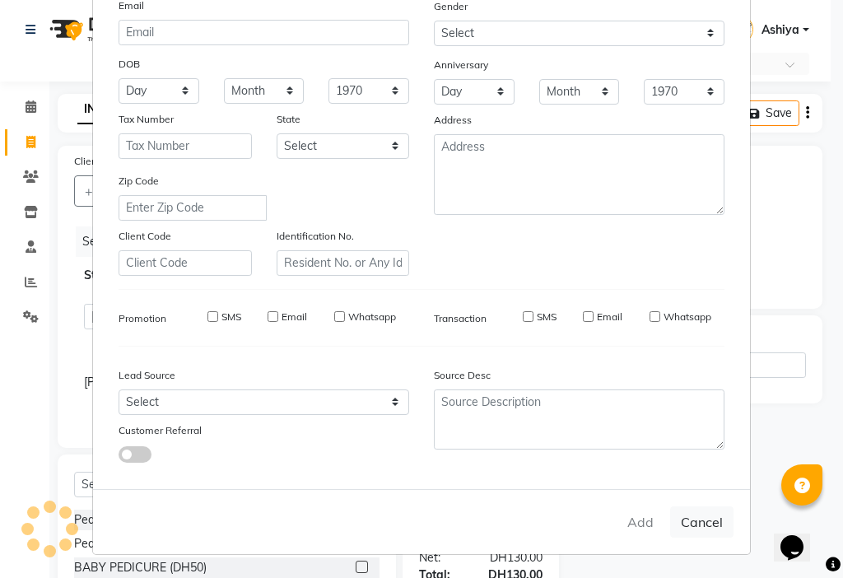
checkbox input "false"
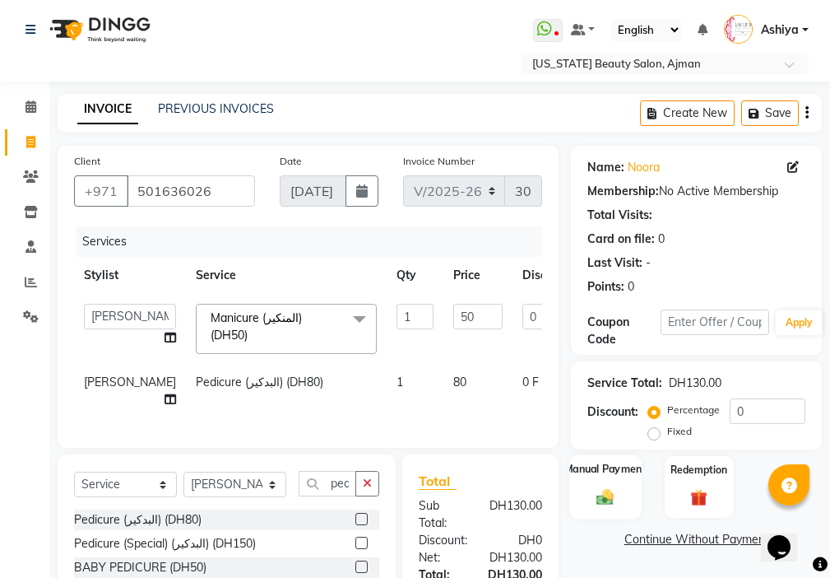
click at [605, 495] on img at bounding box center [606, 497] width 28 height 20
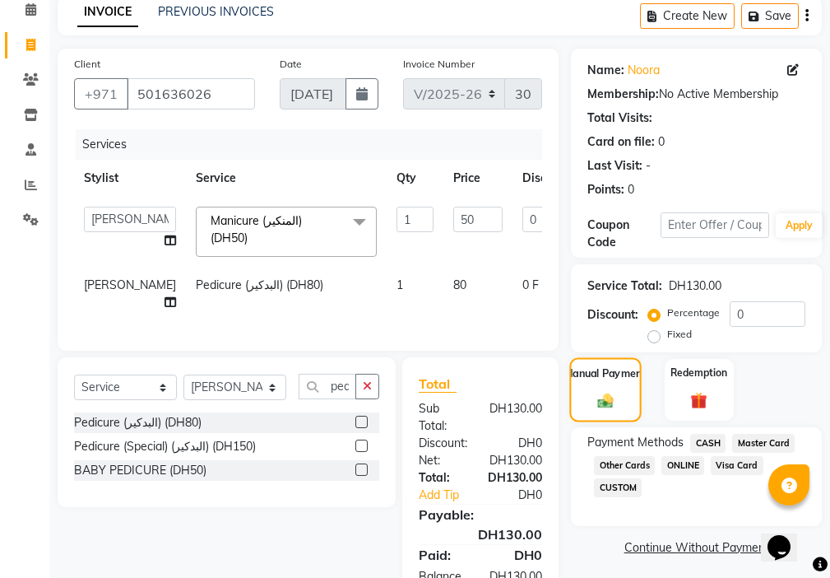
scroll to position [168, 0]
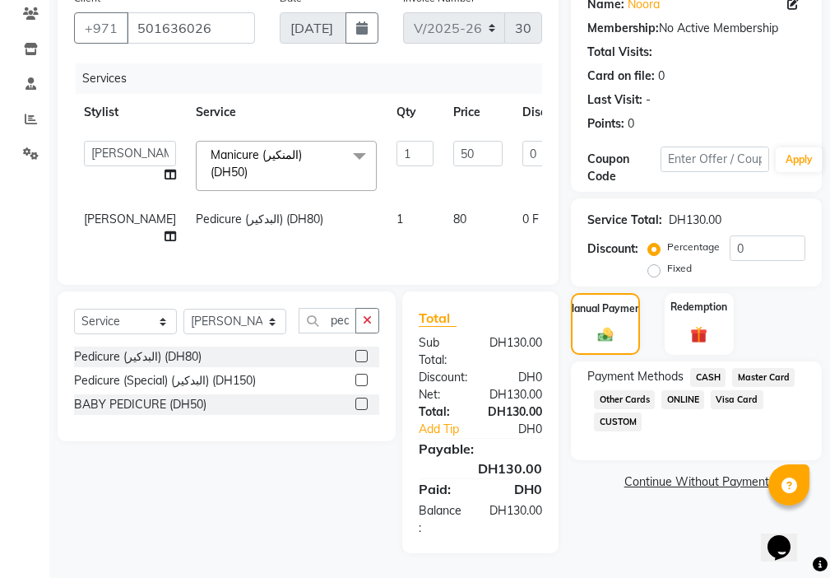
click at [704, 375] on span "CASH" at bounding box center [708, 377] width 35 height 19
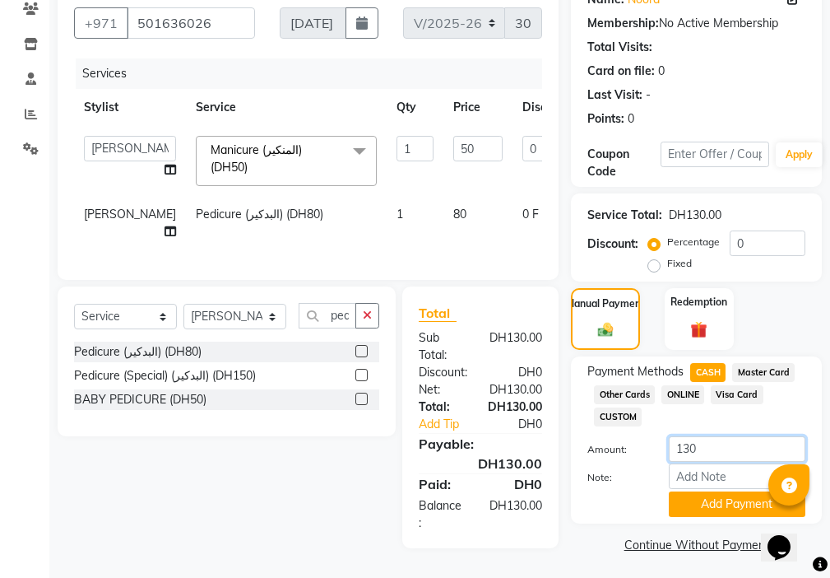
click at [705, 442] on input "130" at bounding box center [737, 449] width 137 height 26
type input "100"
click at [679, 514] on button "Add Payment" at bounding box center [737, 504] width 137 height 26
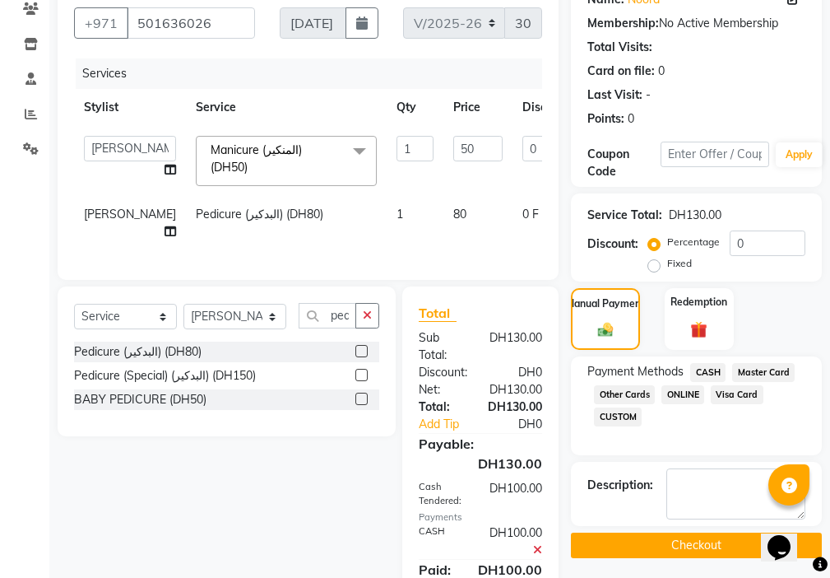
click at [763, 376] on span "Master Card" at bounding box center [764, 372] width 63 height 19
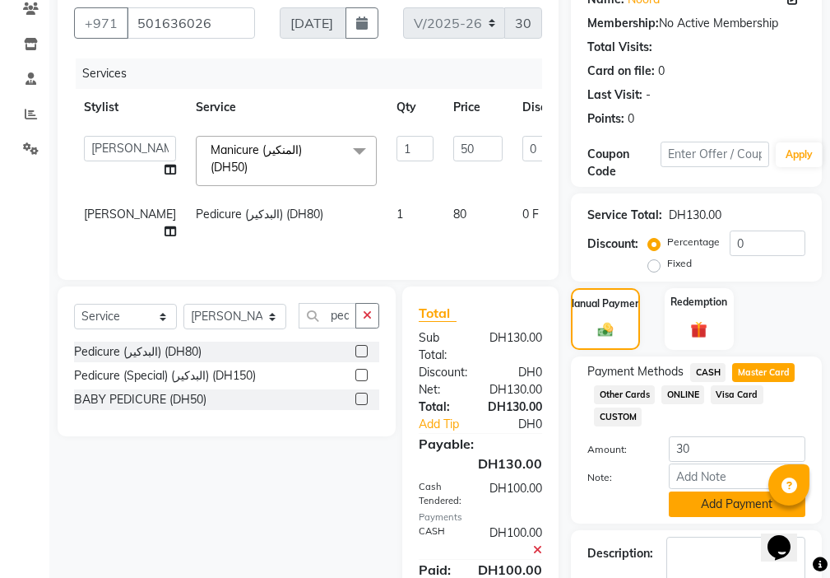
click at [715, 495] on button "Add Payment" at bounding box center [737, 504] width 137 height 26
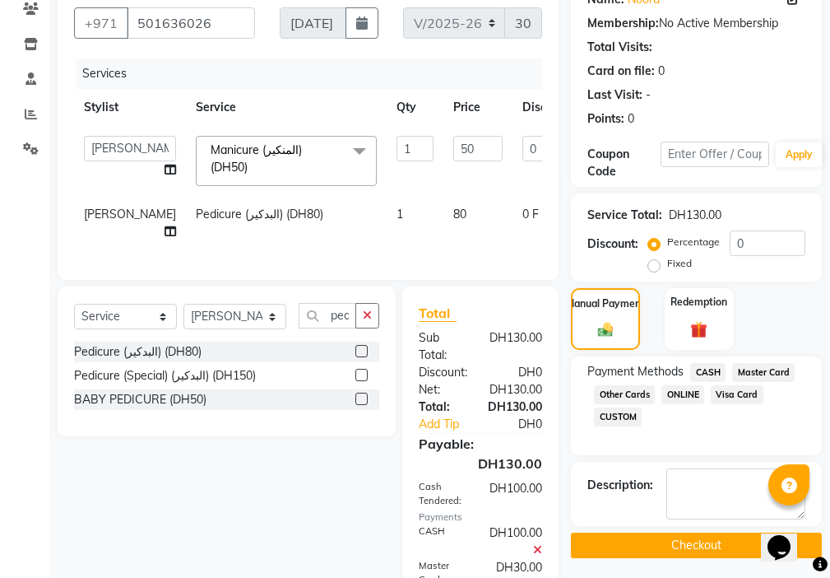
click at [705, 543] on button "Checkout" at bounding box center [696, 546] width 251 height 26
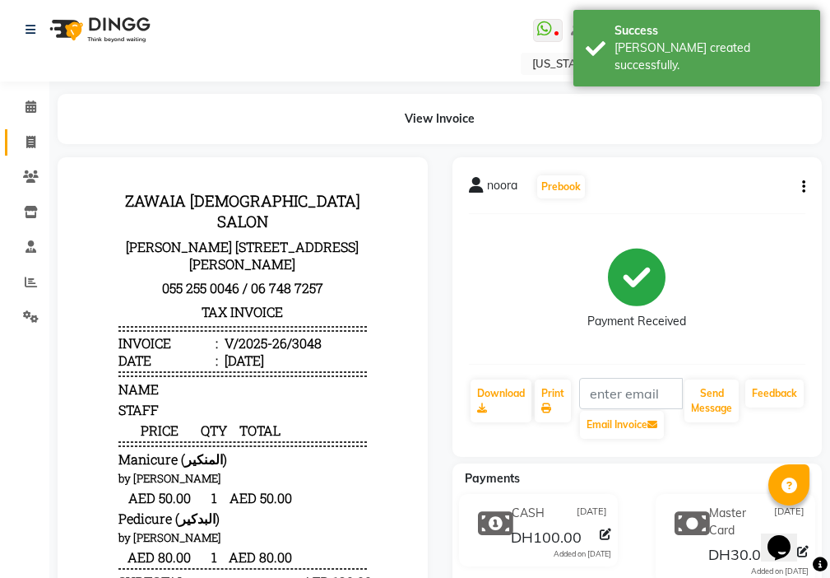
click at [32, 147] on icon at bounding box center [30, 142] width 9 height 12
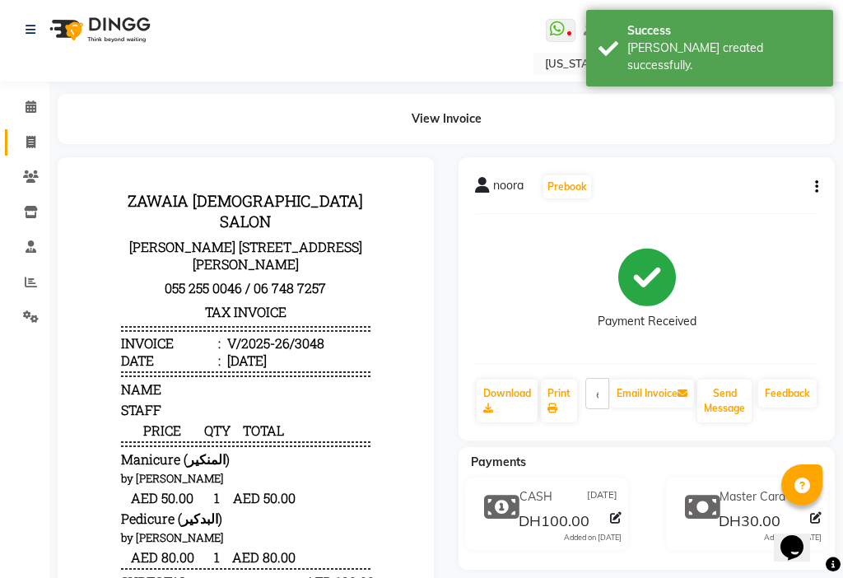
select select "service"
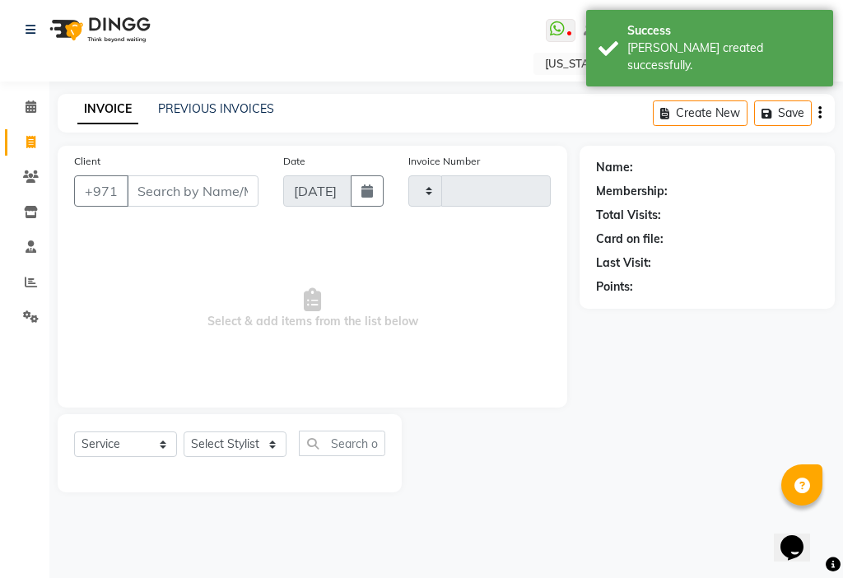
type input "3049"
select select "637"
